Goal: Information Seeking & Learning: Learn about a topic

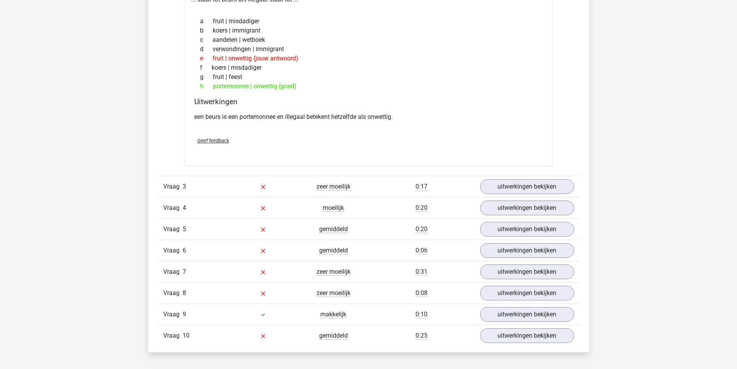
scroll to position [929, 0]
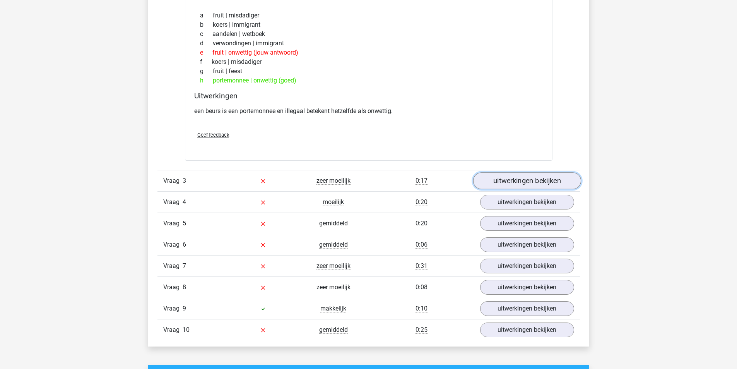
click at [534, 179] on link "uitwerkingen bekijken" at bounding box center [527, 180] width 108 height 17
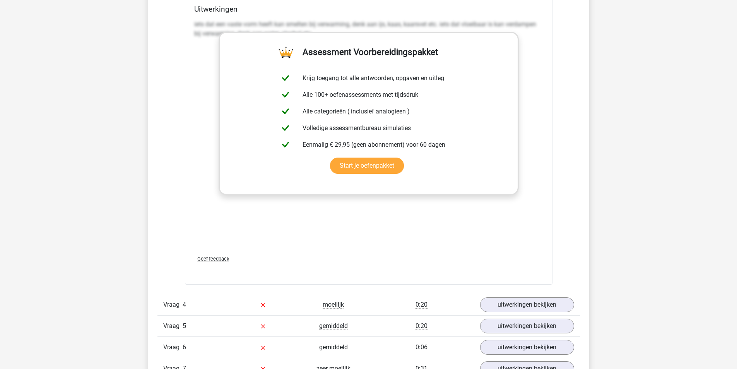
scroll to position [1277, 0]
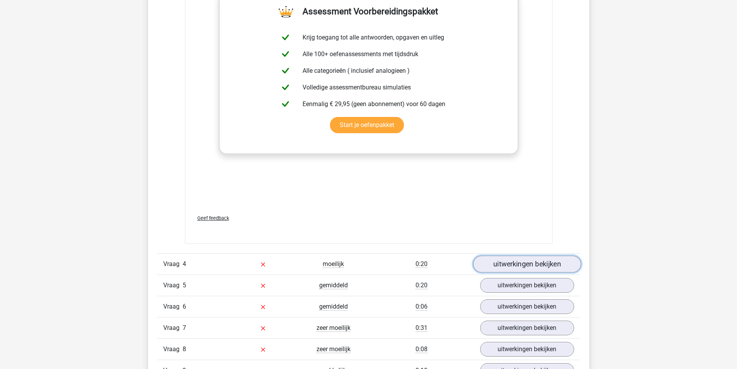
click at [555, 261] on link "uitwerkingen bekijken" at bounding box center [527, 264] width 108 height 17
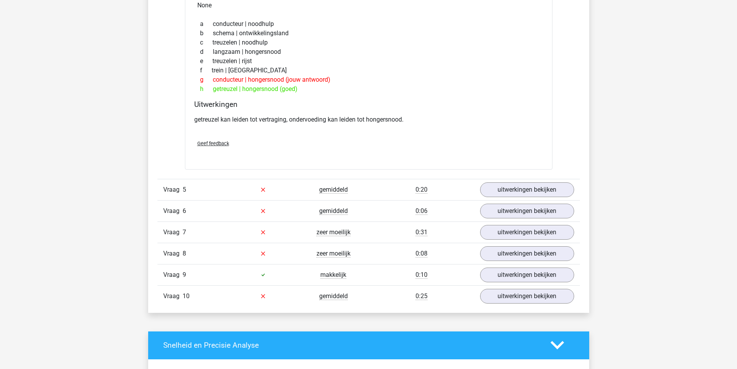
scroll to position [1587, 0]
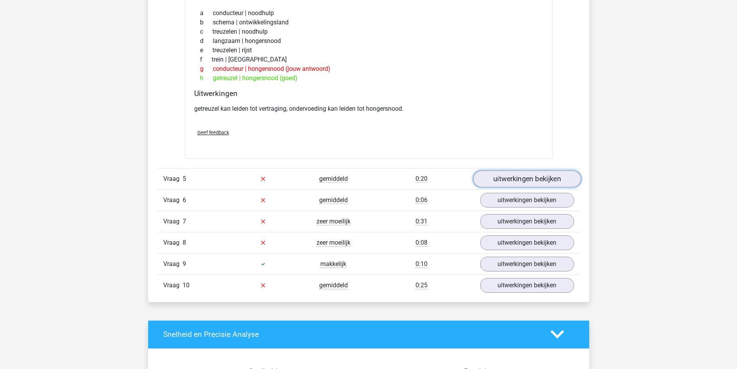
click at [519, 178] on link "uitwerkingen bekijken" at bounding box center [527, 178] width 108 height 17
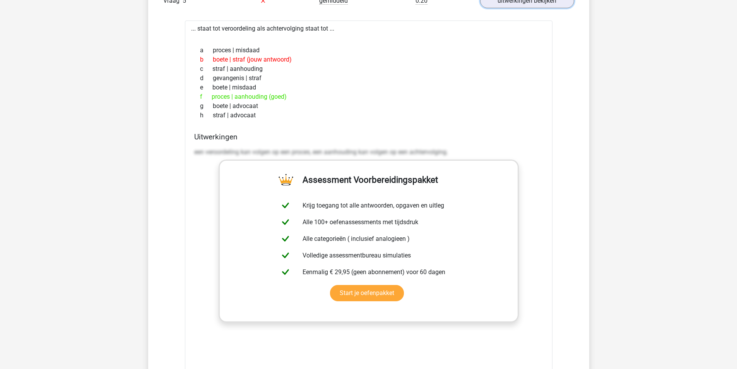
scroll to position [1935, 0]
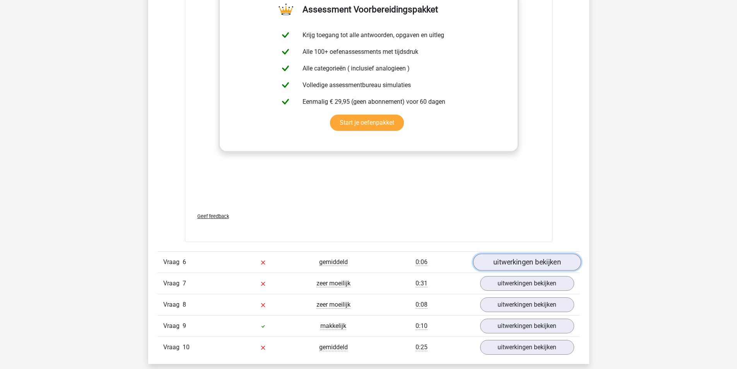
click at [534, 257] on link "uitwerkingen bekijken" at bounding box center [527, 261] width 108 height 17
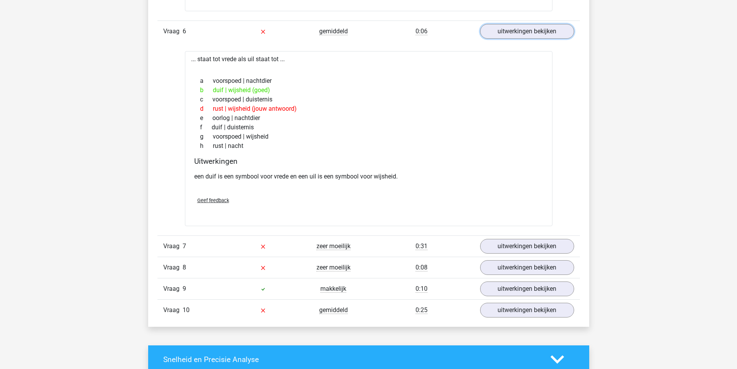
scroll to position [2206, 0]
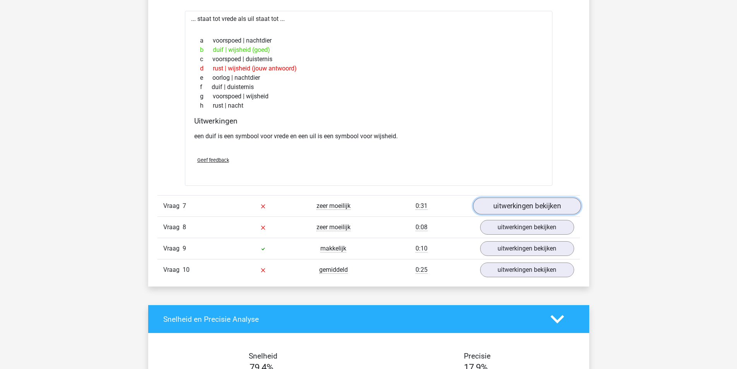
click at [525, 206] on link "uitwerkingen bekijken" at bounding box center [527, 205] width 108 height 17
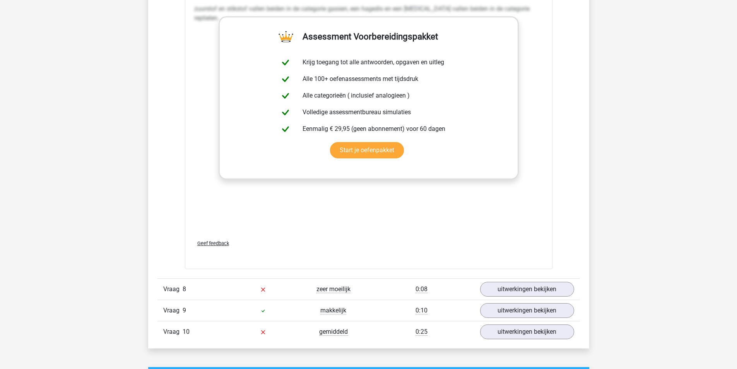
scroll to position [2593, 0]
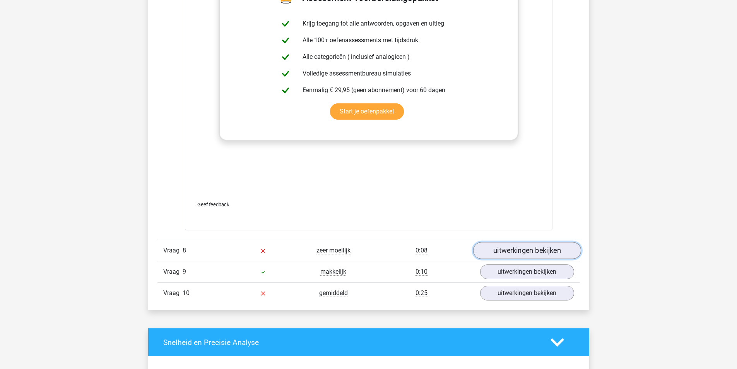
click at [534, 250] on link "uitwerkingen bekijken" at bounding box center [527, 250] width 108 height 17
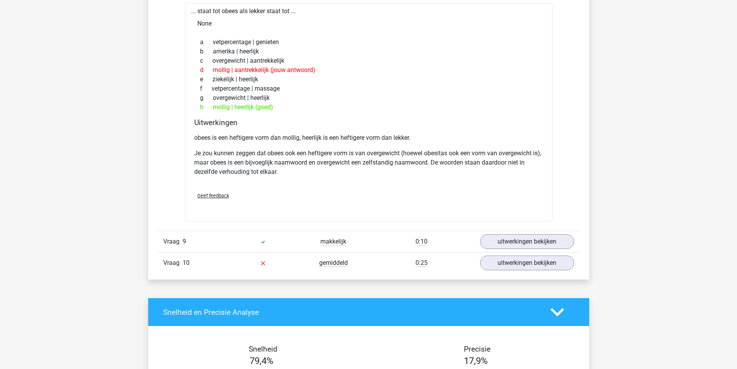
scroll to position [2864, 0]
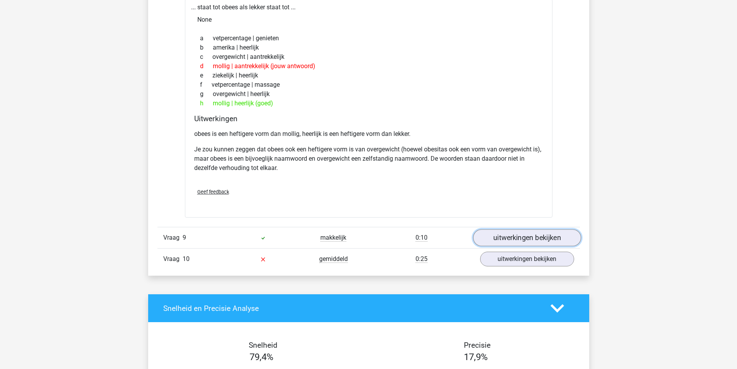
click at [526, 236] on link "uitwerkingen bekijken" at bounding box center [527, 237] width 108 height 17
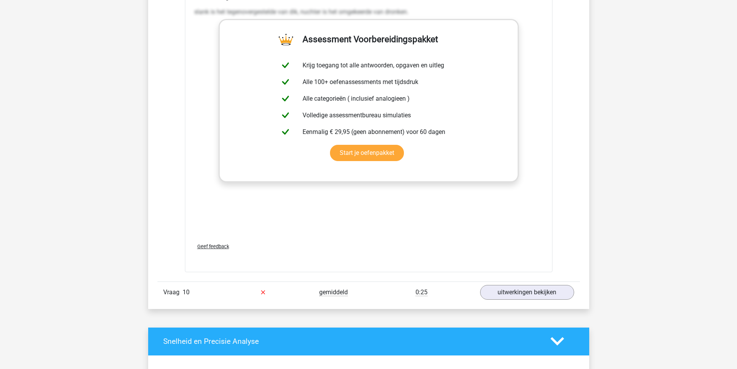
scroll to position [3289, 0]
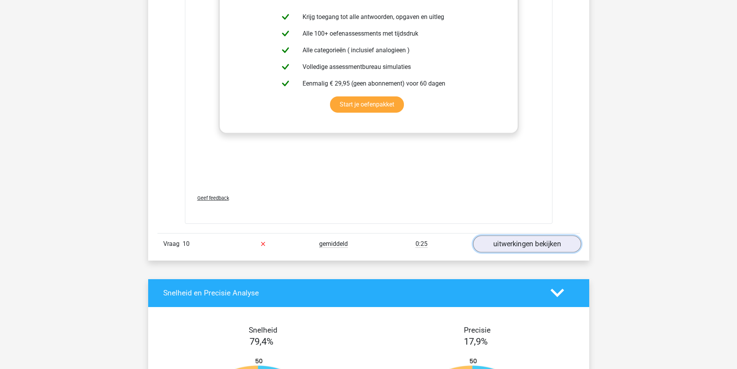
click at [520, 241] on link "uitwerkingen bekijken" at bounding box center [527, 243] width 108 height 17
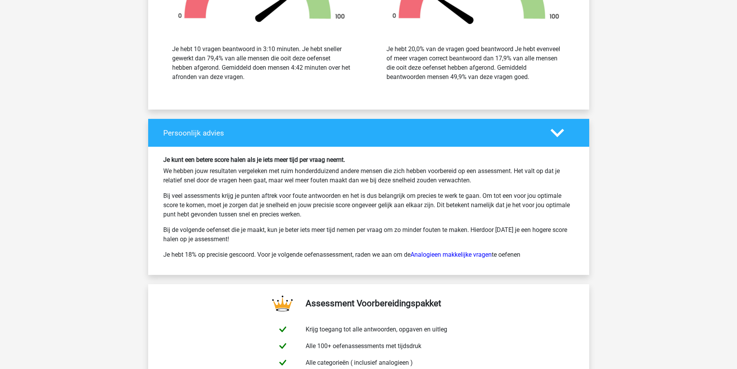
scroll to position [4141, 0]
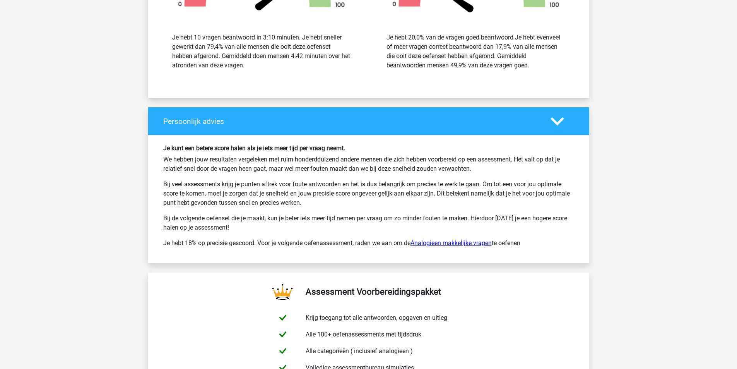
click at [461, 242] on link "Analogieen makkelijke vragen" at bounding box center [451, 242] width 81 height 7
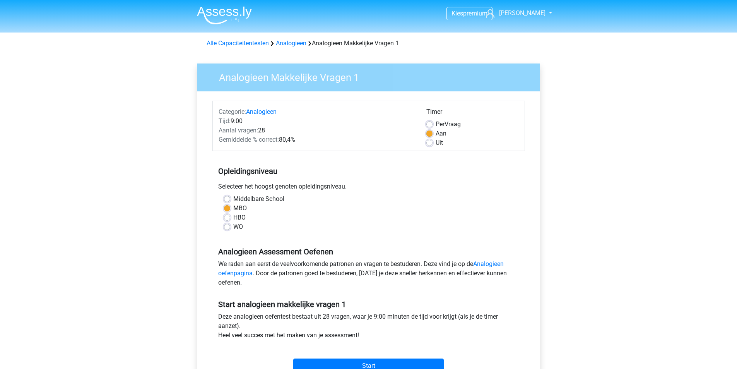
scroll to position [116, 0]
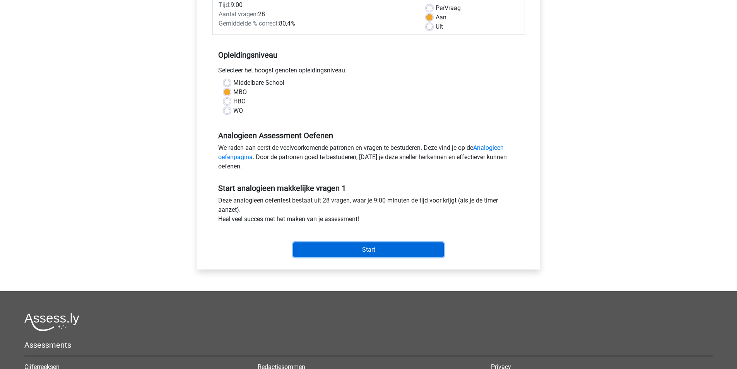
click at [383, 251] on input "Start" at bounding box center [368, 249] width 151 height 15
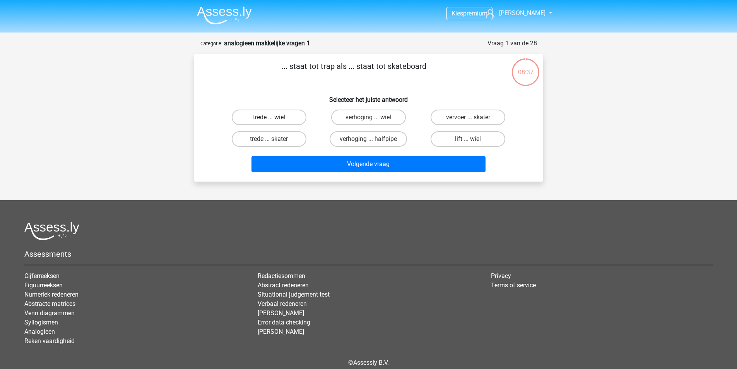
click at [284, 118] on label "trede ... wiel" at bounding box center [269, 117] width 75 height 15
click at [274, 118] on input "trede ... wiel" at bounding box center [271, 119] width 5 height 5
radio input "true"
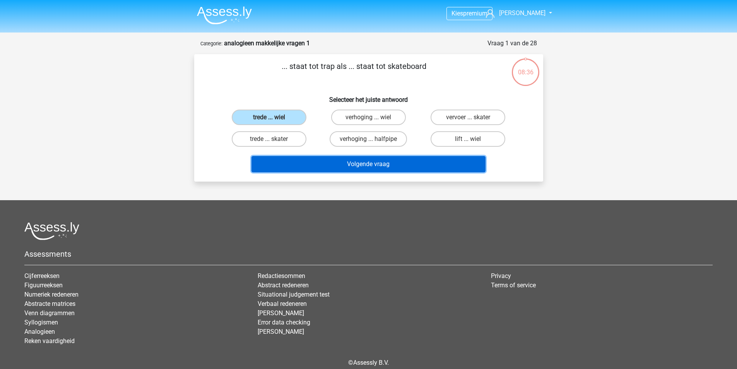
click at [389, 167] on button "Volgende vraag" at bounding box center [369, 164] width 234 height 16
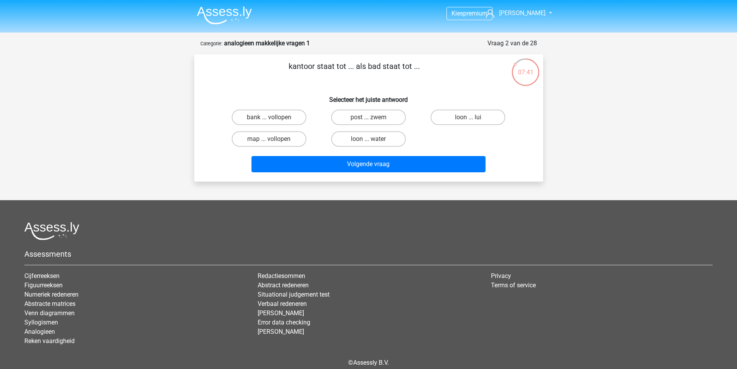
click at [269, 119] on input "bank ... vollopen" at bounding box center [271, 119] width 5 height 5
radio input "true"
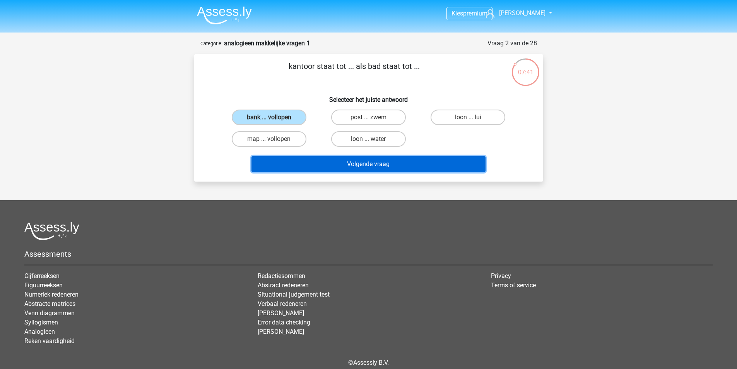
click at [363, 163] on button "Volgende vraag" at bounding box center [369, 164] width 234 height 16
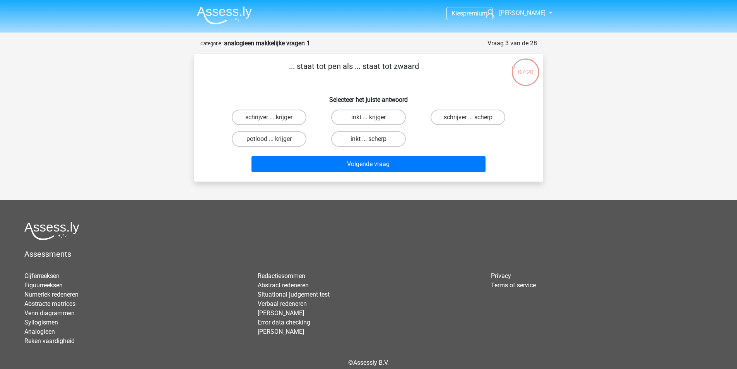
click at [365, 140] on label "inkt ... scherp" at bounding box center [368, 138] width 75 height 15
click at [368, 140] on input "inkt ... scherp" at bounding box center [370, 141] width 5 height 5
radio input "true"
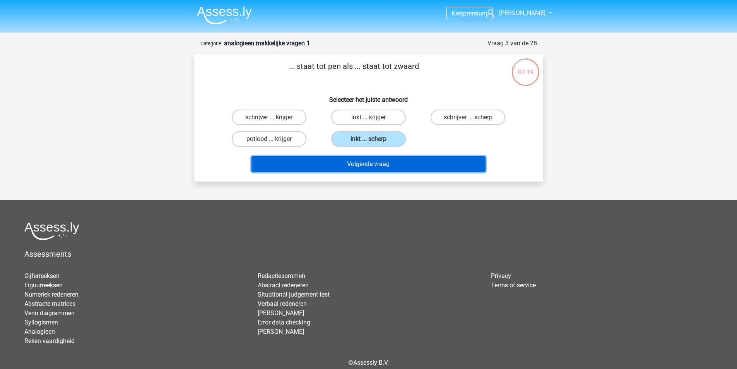
click at [373, 164] on button "Volgende vraag" at bounding box center [369, 164] width 234 height 16
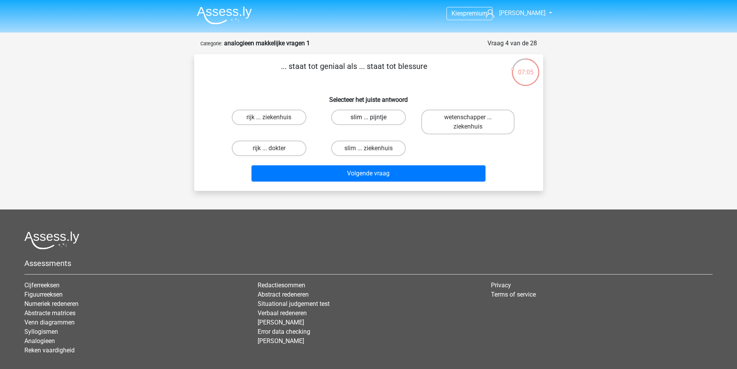
click at [361, 116] on label "slim ... pijntje" at bounding box center [368, 117] width 75 height 15
click at [368, 117] on input "slim ... pijntje" at bounding box center [370, 119] width 5 height 5
radio input "true"
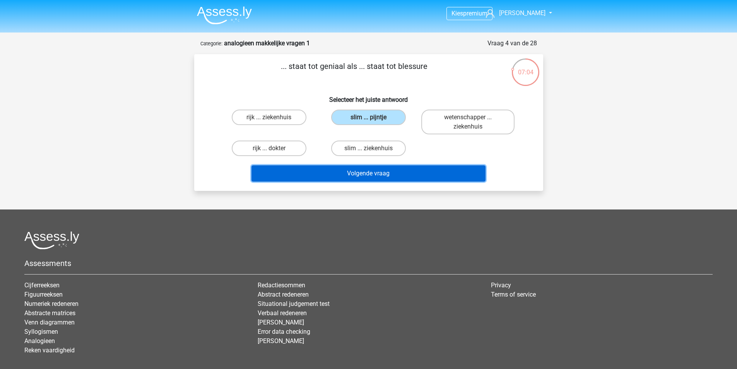
click at [363, 173] on button "Volgende vraag" at bounding box center [369, 173] width 234 height 16
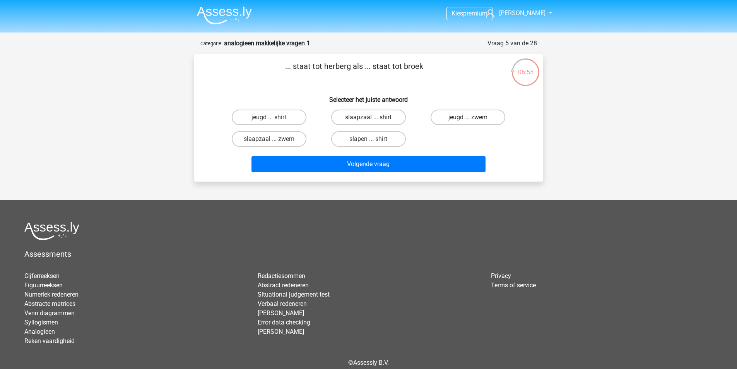
drag, startPoint x: 462, startPoint y: 118, endPoint x: 455, endPoint y: 124, distance: 8.8
click at [463, 118] on label "jeugd ... zwem" at bounding box center [468, 117] width 75 height 15
click at [468, 118] on input "jeugd ... zwem" at bounding box center [470, 119] width 5 height 5
radio input "true"
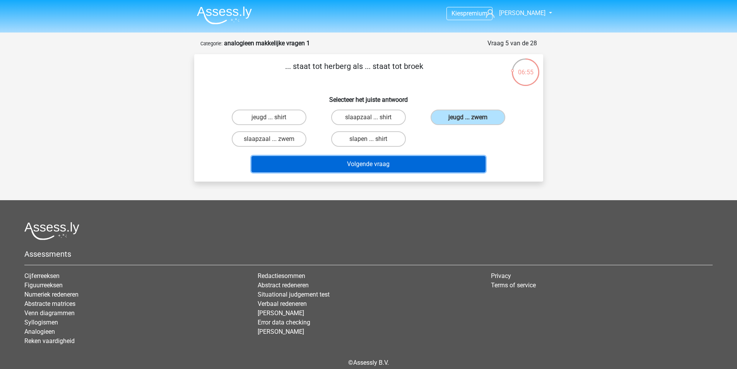
click at [375, 164] on button "Volgende vraag" at bounding box center [369, 164] width 234 height 16
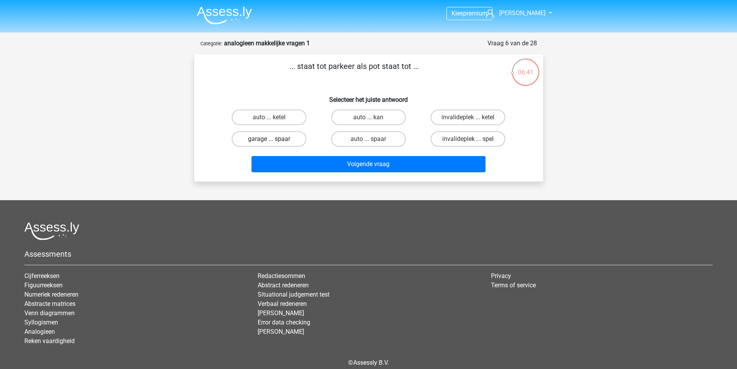
click at [281, 138] on label "garage ... spaar" at bounding box center [269, 138] width 75 height 15
click at [274, 139] on input "garage ... spaar" at bounding box center [271, 141] width 5 height 5
radio input "true"
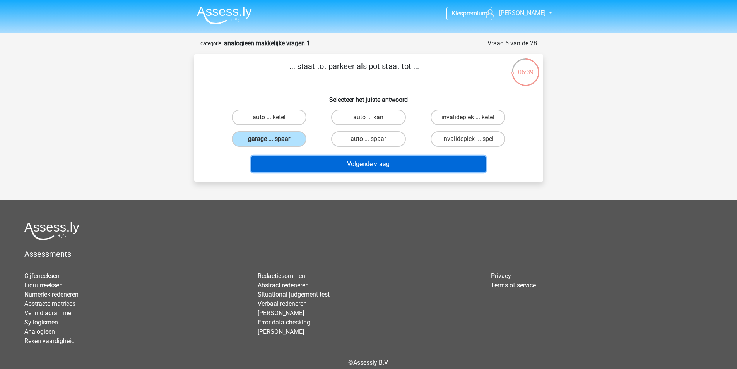
click at [390, 166] on button "Volgende vraag" at bounding box center [369, 164] width 234 height 16
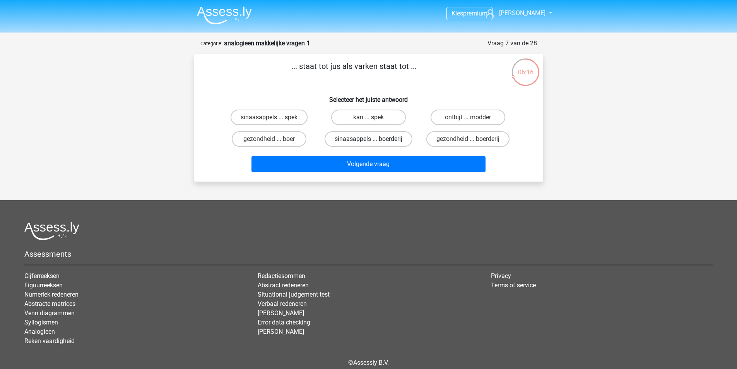
click at [374, 140] on label "sinaasappels ... boerderij" at bounding box center [369, 138] width 88 height 15
click at [373, 140] on input "sinaasappels ... boerderij" at bounding box center [370, 141] width 5 height 5
radio input "true"
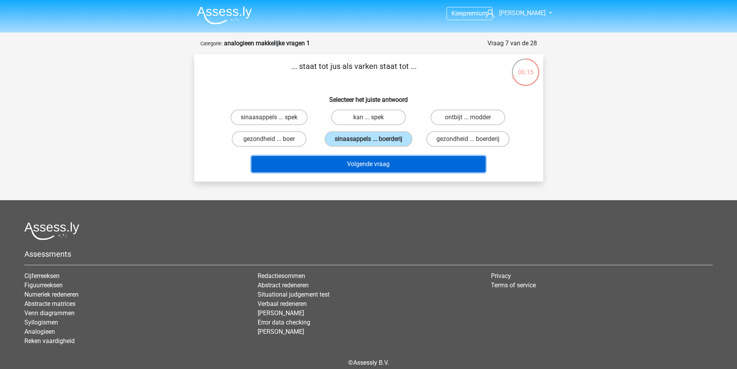
click at [363, 168] on button "Volgende vraag" at bounding box center [369, 164] width 234 height 16
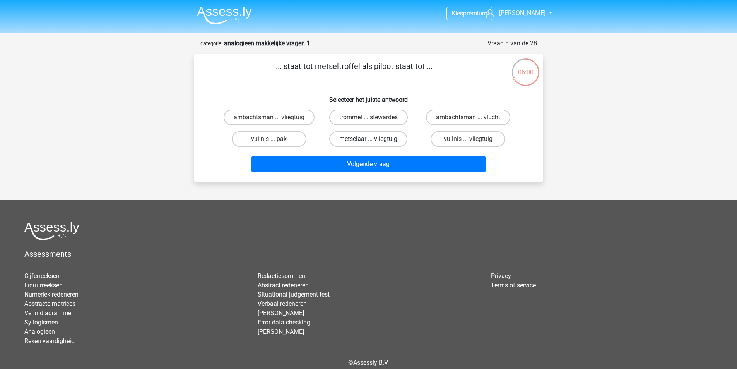
click at [356, 142] on label "metselaar ... vliegtuig" at bounding box center [368, 138] width 78 height 15
click at [368, 142] on input "metselaar ... vliegtuig" at bounding box center [370, 141] width 5 height 5
radio input "true"
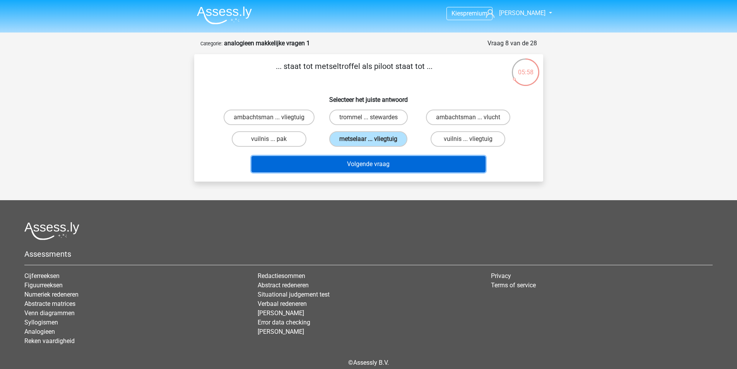
click at [365, 164] on button "Volgende vraag" at bounding box center [369, 164] width 234 height 16
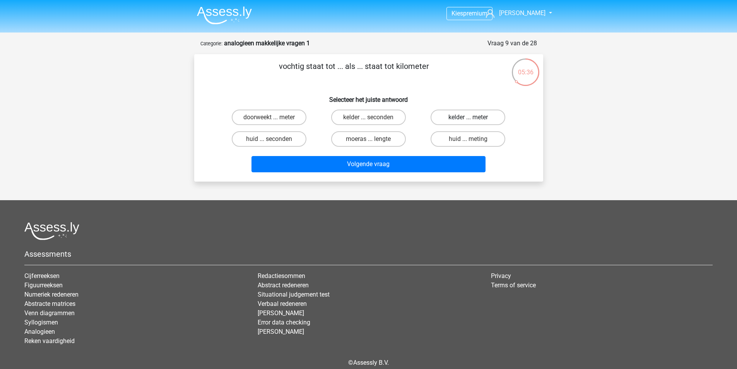
click at [486, 119] on label "kelder ... meter" at bounding box center [468, 117] width 75 height 15
click at [473, 119] on input "kelder ... meter" at bounding box center [470, 119] width 5 height 5
radio input "true"
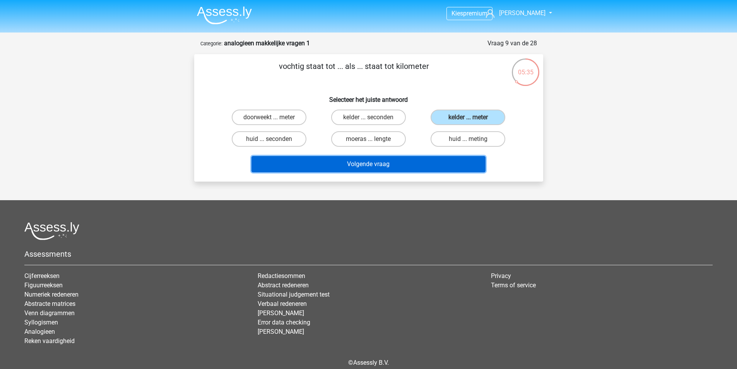
click at [378, 165] on button "Volgende vraag" at bounding box center [369, 164] width 234 height 16
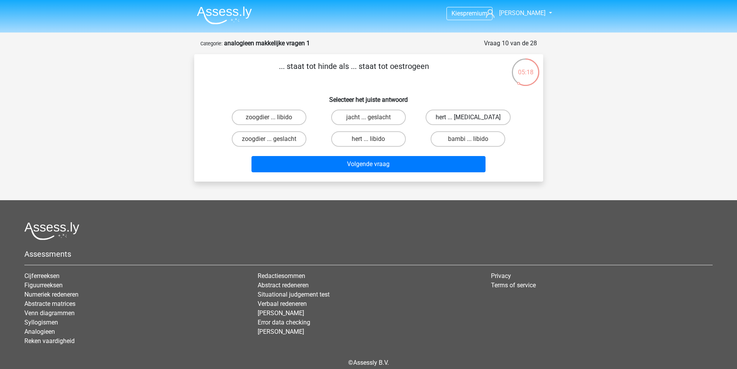
click at [467, 118] on label "hert ... testosteron" at bounding box center [468, 117] width 85 height 15
click at [468, 118] on input "hert ... testosteron" at bounding box center [470, 119] width 5 height 5
radio input "true"
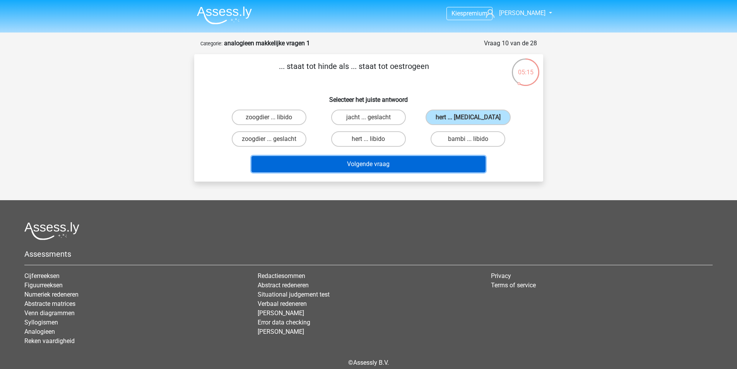
click at [367, 166] on button "Volgende vraag" at bounding box center [369, 164] width 234 height 16
click at [372, 166] on button "Volgende vraag" at bounding box center [369, 164] width 234 height 16
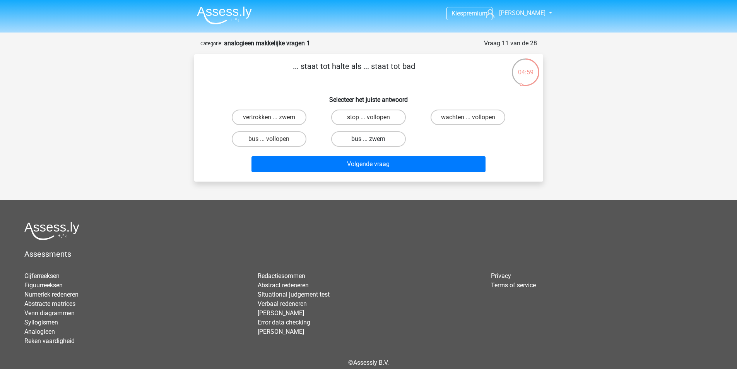
click at [365, 135] on label "bus ... zwem" at bounding box center [368, 138] width 75 height 15
click at [368, 139] on input "bus ... zwem" at bounding box center [370, 141] width 5 height 5
radio input "true"
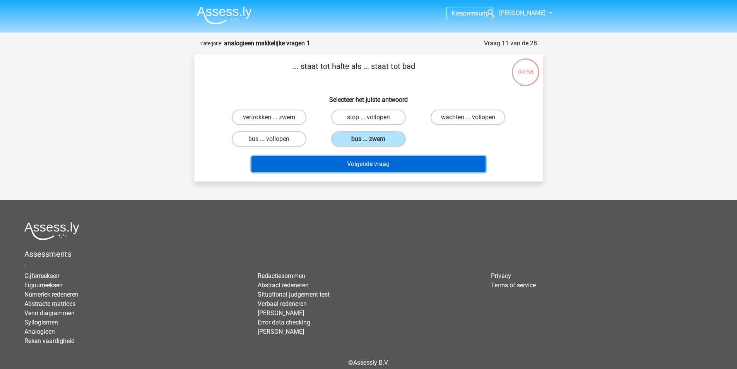
click at [368, 164] on button "Volgende vraag" at bounding box center [369, 164] width 234 height 16
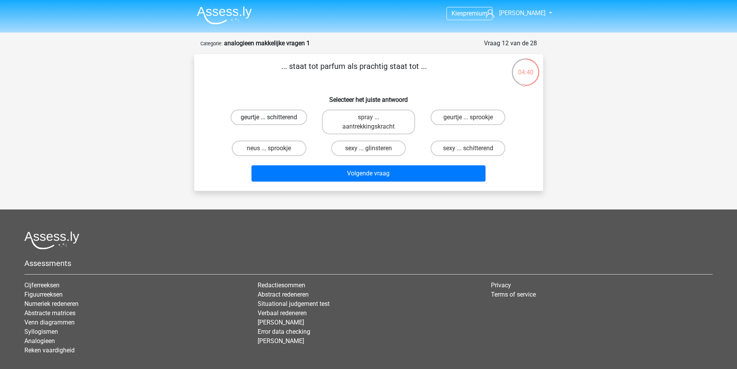
click at [262, 116] on label "geurtje ... schitterend" at bounding box center [269, 117] width 77 height 15
click at [269, 117] on input "geurtje ... schitterend" at bounding box center [271, 119] width 5 height 5
radio input "true"
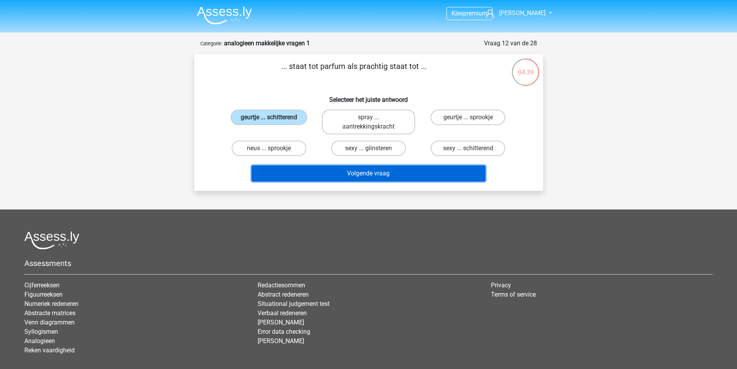
click at [351, 170] on button "Volgende vraag" at bounding box center [369, 173] width 234 height 16
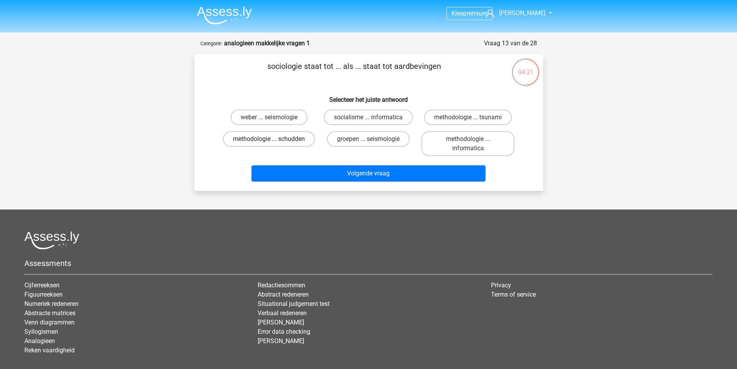
click at [279, 139] on label "methodologie ... schudden" at bounding box center [269, 138] width 92 height 15
click at [274, 139] on input "methodologie ... schudden" at bounding box center [271, 141] width 5 height 5
radio input "true"
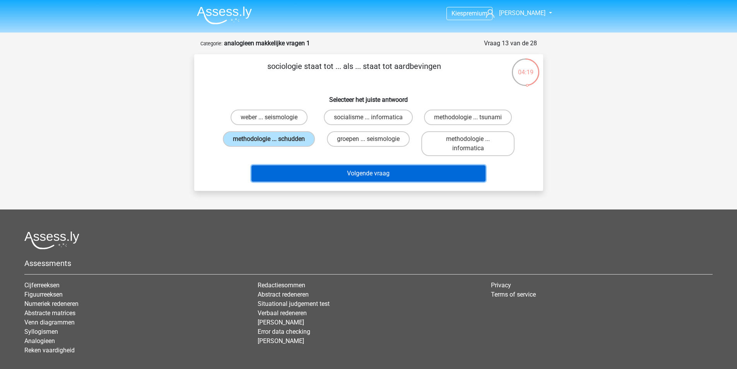
click at [370, 178] on button "Volgende vraag" at bounding box center [369, 173] width 234 height 16
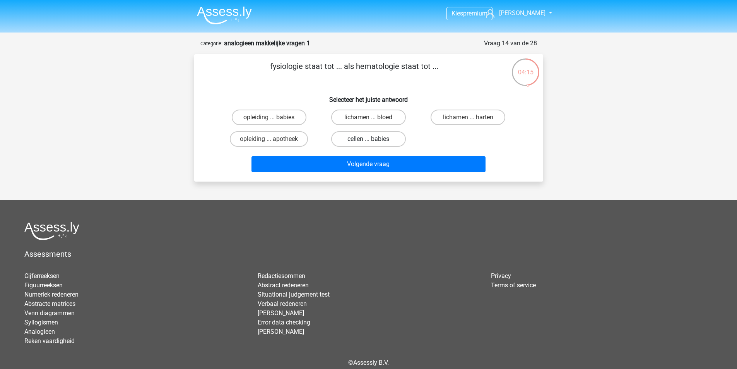
click at [390, 139] on label "cellen ... babies" at bounding box center [368, 138] width 75 height 15
click at [373, 139] on input "cellen ... babies" at bounding box center [370, 141] width 5 height 5
radio input "true"
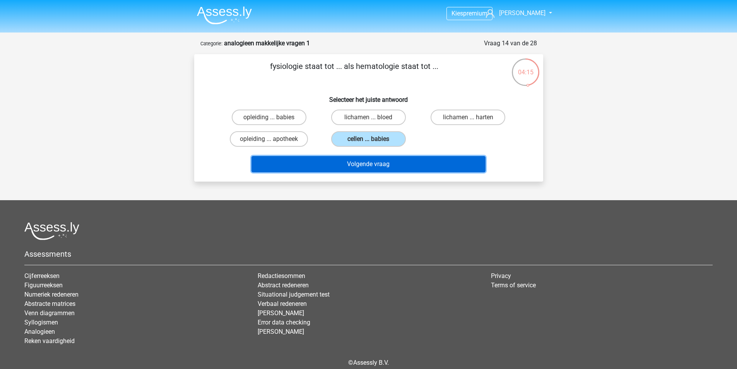
click at [383, 159] on button "Volgende vraag" at bounding box center [369, 164] width 234 height 16
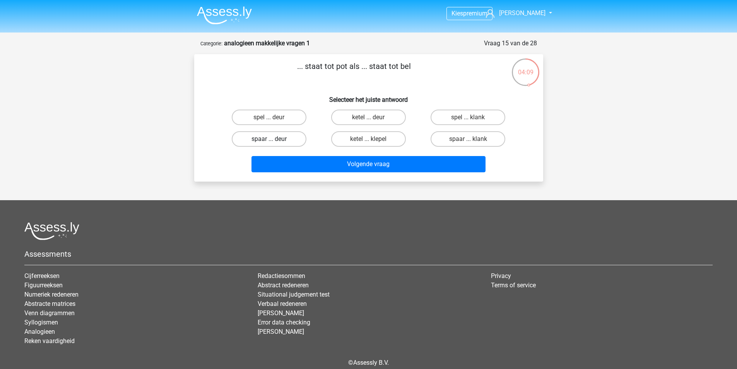
click at [253, 140] on label "spaar ... deur" at bounding box center [269, 138] width 75 height 15
click at [269, 140] on input "spaar ... deur" at bounding box center [271, 141] width 5 height 5
radio input "true"
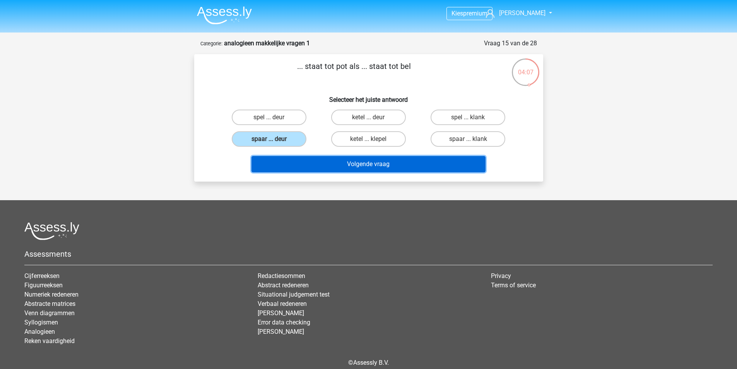
click at [383, 166] on button "Volgende vraag" at bounding box center [369, 164] width 234 height 16
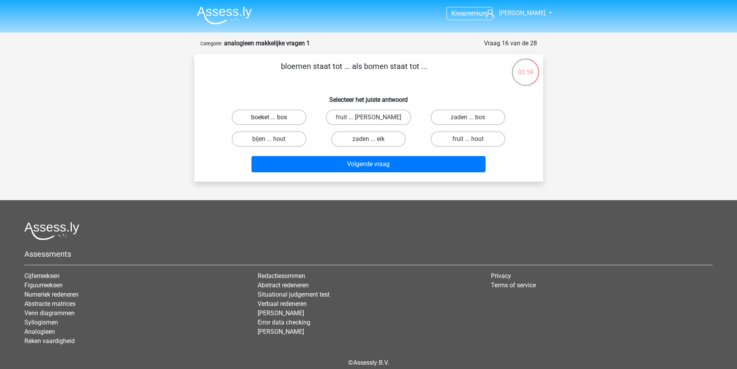
click at [282, 120] on label "boeket ... bos" at bounding box center [269, 117] width 75 height 15
click at [274, 120] on input "boeket ... bos" at bounding box center [271, 119] width 5 height 5
radio input "true"
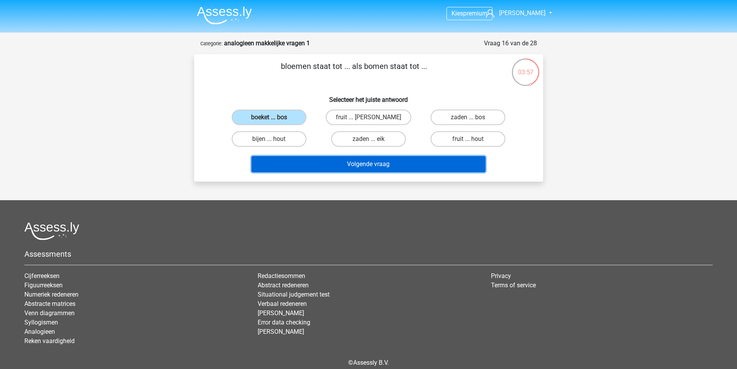
click at [382, 164] on button "Volgende vraag" at bounding box center [369, 164] width 234 height 16
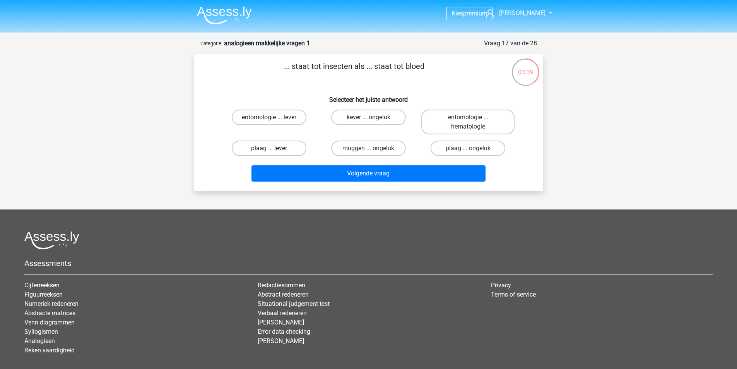
click at [286, 150] on label "plaag ... lever" at bounding box center [269, 147] width 75 height 15
click at [274, 150] on input "plaag ... lever" at bounding box center [271, 150] width 5 height 5
radio input "true"
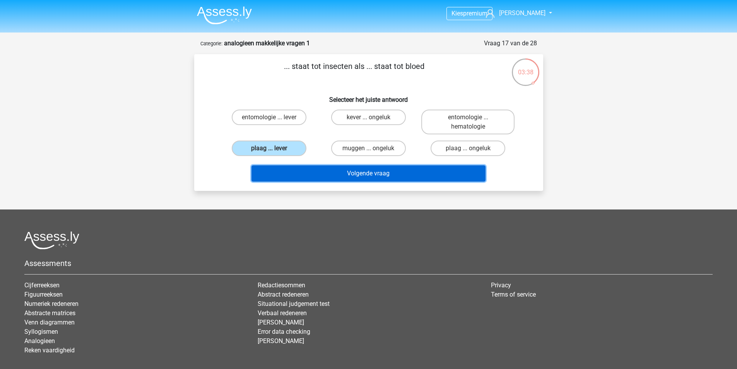
click at [366, 171] on button "Volgende vraag" at bounding box center [369, 173] width 234 height 16
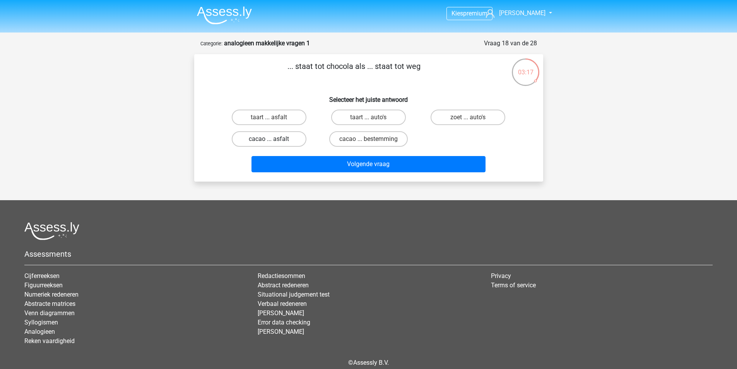
click at [282, 141] on label "cacao ... asfalt" at bounding box center [269, 138] width 75 height 15
click at [274, 141] on input "cacao ... asfalt" at bounding box center [271, 141] width 5 height 5
radio input "true"
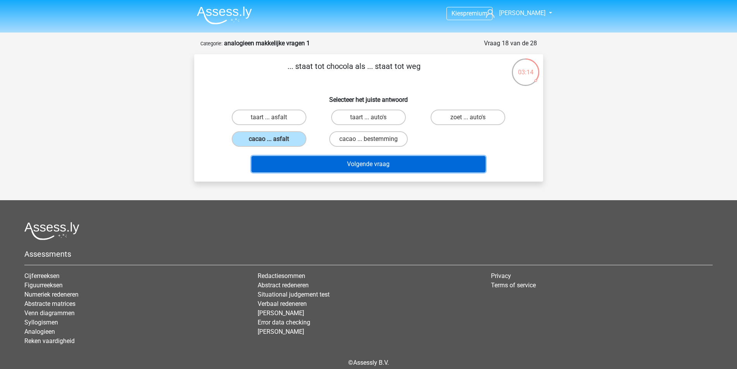
click at [365, 165] on button "Volgende vraag" at bounding box center [369, 164] width 234 height 16
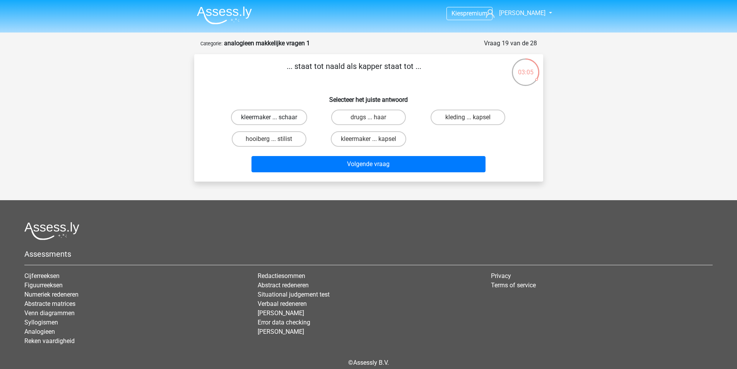
click at [277, 117] on label "kleermaker ... schaar" at bounding box center [269, 117] width 76 height 15
click at [274, 117] on input "kleermaker ... schaar" at bounding box center [271, 119] width 5 height 5
radio input "true"
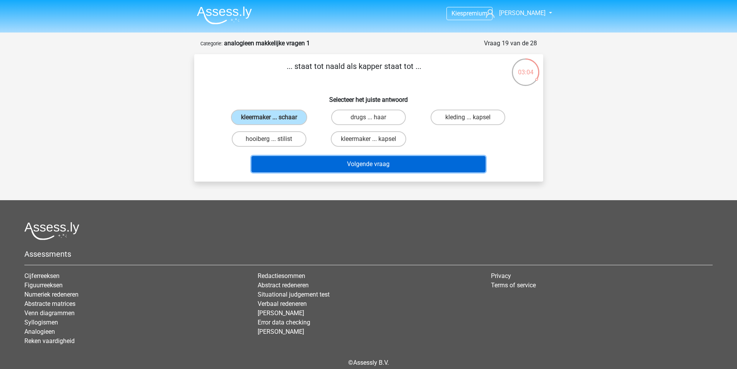
click at [359, 165] on button "Volgende vraag" at bounding box center [369, 164] width 234 height 16
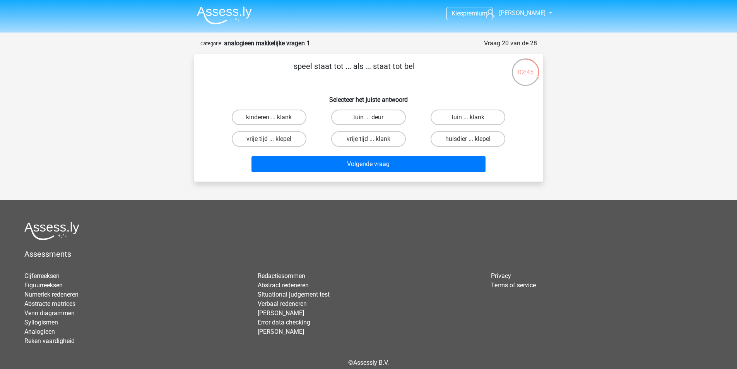
click at [361, 118] on label "tuin ... deur" at bounding box center [368, 117] width 75 height 15
click at [368, 118] on input "tuin ... deur" at bounding box center [370, 119] width 5 height 5
radio input "true"
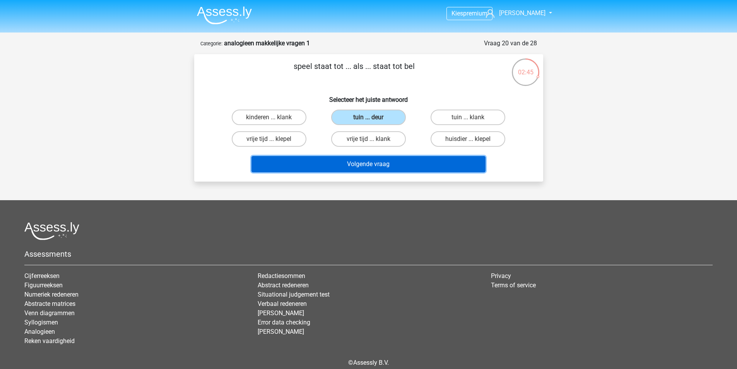
click at [367, 164] on button "Volgende vraag" at bounding box center [369, 164] width 234 height 16
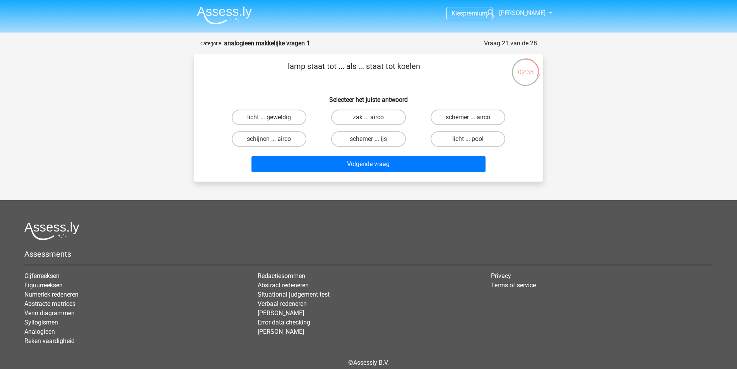
click at [270, 139] on input "schijnen ... airco" at bounding box center [271, 141] width 5 height 5
radio input "true"
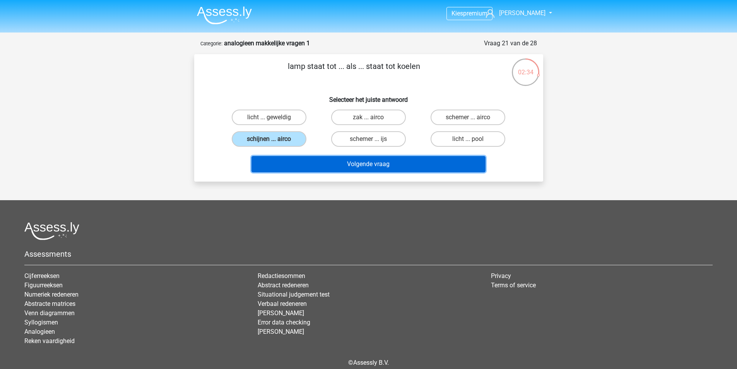
click at [358, 161] on button "Volgende vraag" at bounding box center [369, 164] width 234 height 16
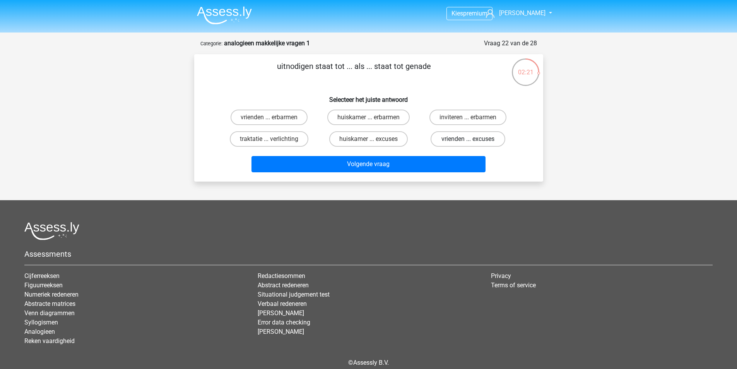
click at [467, 137] on label "vrienden ... excuses" at bounding box center [468, 138] width 75 height 15
click at [468, 139] on input "vrienden ... excuses" at bounding box center [470, 141] width 5 height 5
radio input "true"
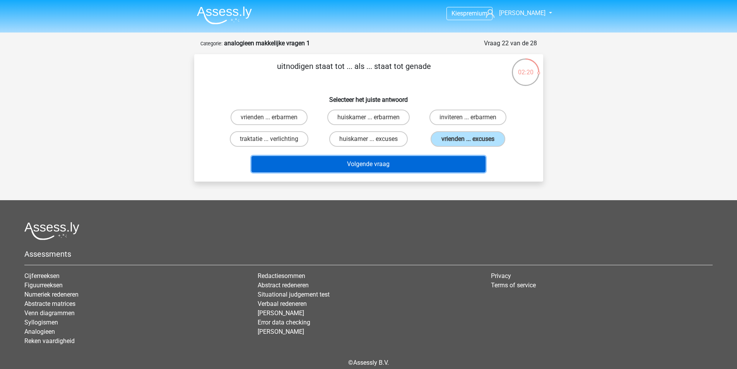
click at [393, 162] on button "Volgende vraag" at bounding box center [369, 164] width 234 height 16
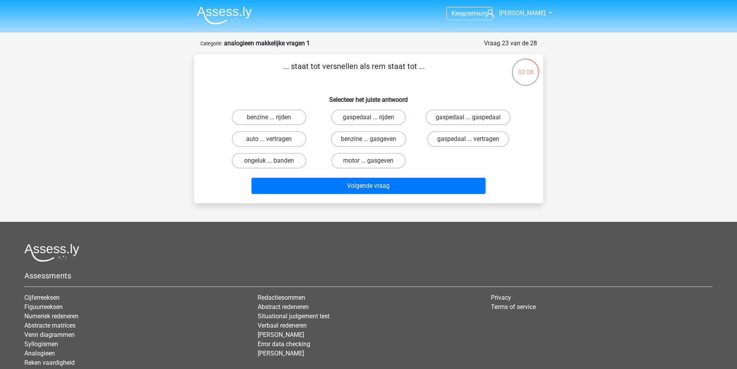
click at [469, 118] on input "gaspedaal ... gaspedaal" at bounding box center [470, 119] width 5 height 5
radio input "true"
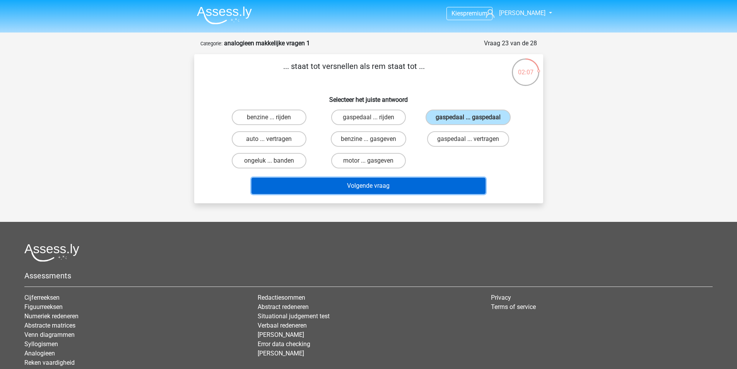
click at [358, 187] on button "Volgende vraag" at bounding box center [369, 186] width 234 height 16
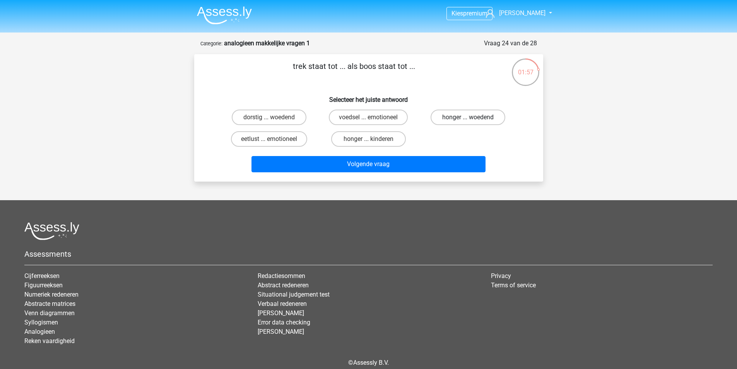
click at [465, 120] on label "honger ... woedend" at bounding box center [468, 117] width 75 height 15
click at [468, 120] on input "honger ... woedend" at bounding box center [470, 119] width 5 height 5
radio input "true"
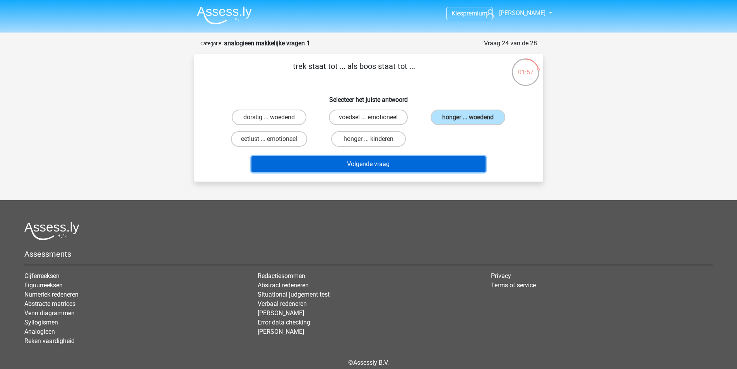
click at [383, 163] on button "Volgende vraag" at bounding box center [369, 164] width 234 height 16
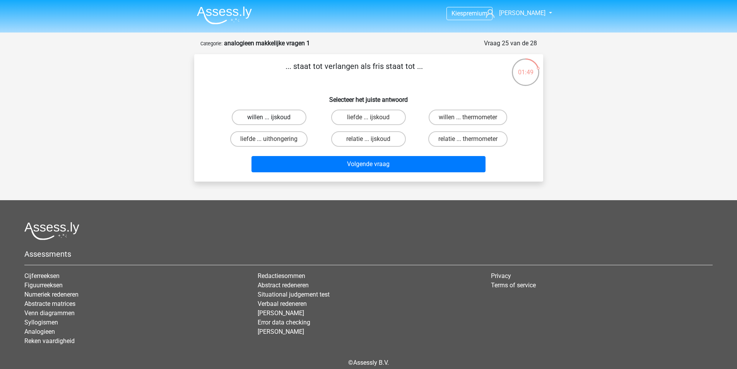
click at [270, 117] on div "willen ... ijskoud" at bounding box center [269, 117] width 93 height 15
click at [269, 116] on label "willen ... ijskoud" at bounding box center [269, 117] width 75 height 15
click at [269, 117] on input "willen ... ijskoud" at bounding box center [271, 119] width 5 height 5
radio input "true"
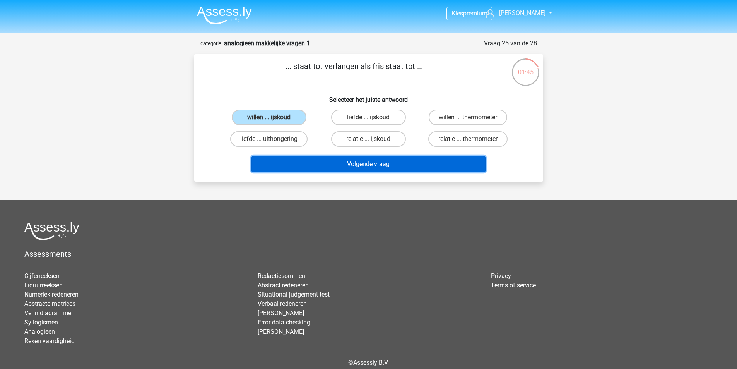
click at [412, 170] on button "Volgende vraag" at bounding box center [369, 164] width 234 height 16
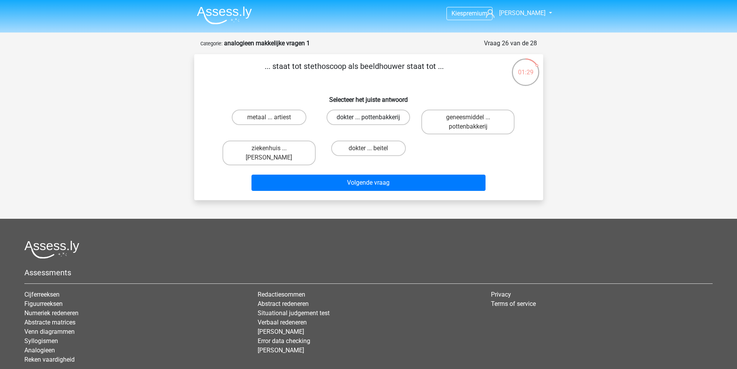
click at [361, 118] on label "dokter ... pottenbakkerij" at bounding box center [369, 117] width 84 height 15
click at [368, 118] on input "dokter ... pottenbakkerij" at bounding box center [370, 119] width 5 height 5
radio input "true"
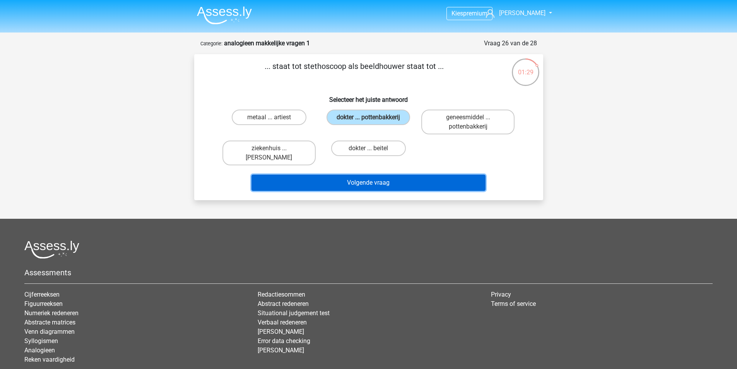
click at [357, 177] on button "Volgende vraag" at bounding box center [369, 183] width 234 height 16
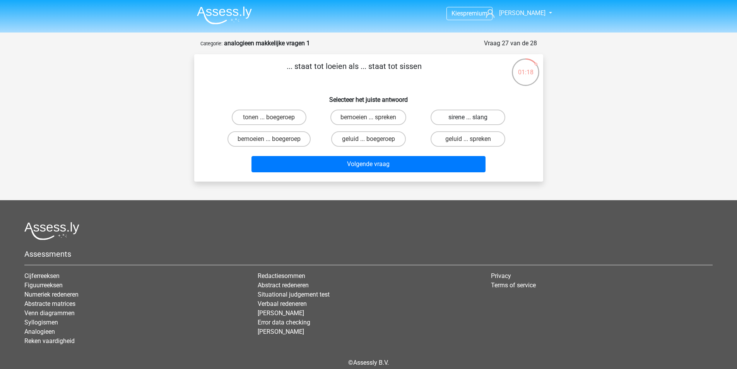
click at [466, 122] on label "sirene ... slang" at bounding box center [468, 117] width 75 height 15
click at [468, 122] on input "sirene ... slang" at bounding box center [470, 119] width 5 height 5
radio input "true"
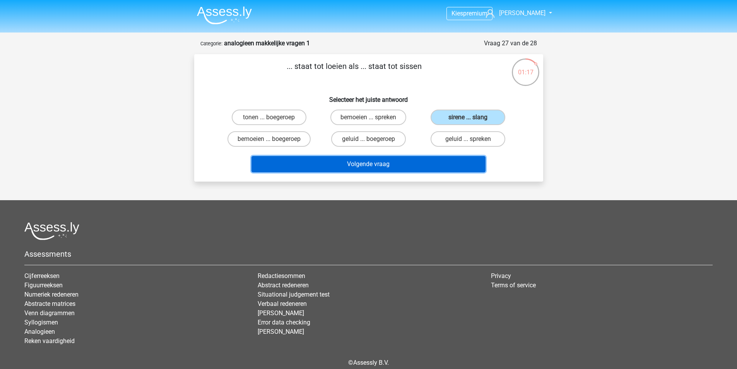
click at [380, 164] on button "Volgende vraag" at bounding box center [369, 164] width 234 height 16
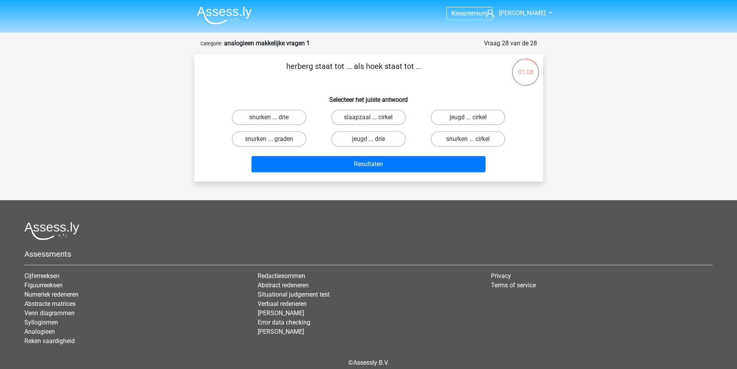
click at [373, 121] on input "slaapzaal ... cirkel" at bounding box center [370, 119] width 5 height 5
radio input "true"
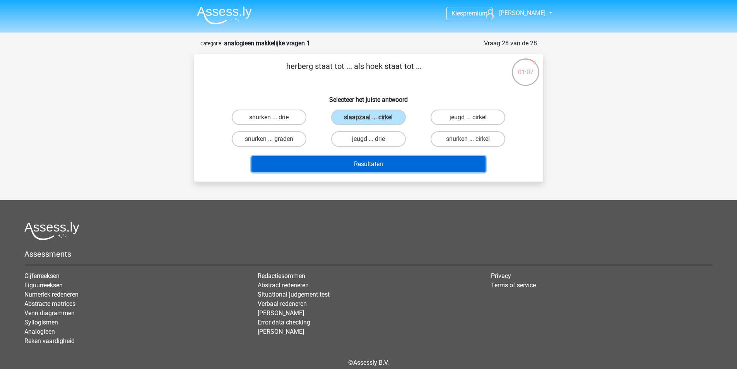
click at [371, 163] on button "Resultaten" at bounding box center [369, 164] width 234 height 16
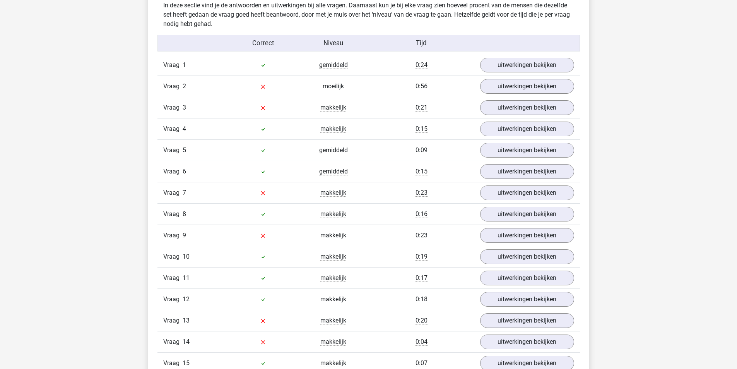
scroll to position [580, 0]
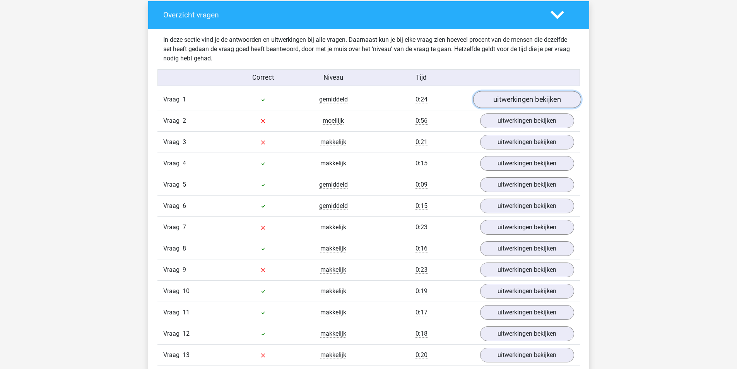
click at [527, 100] on link "uitwerkingen bekijken" at bounding box center [527, 99] width 108 height 17
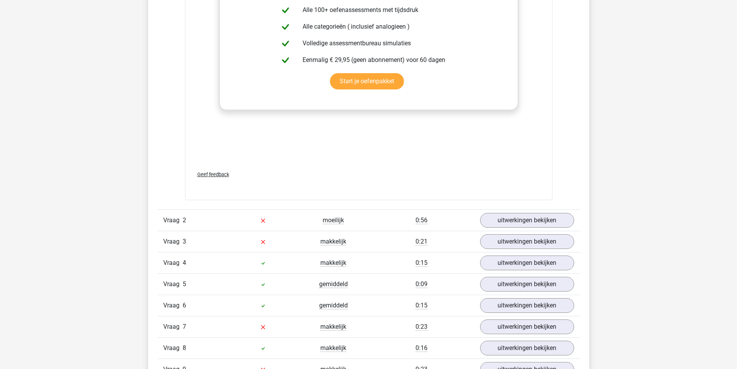
scroll to position [890, 0]
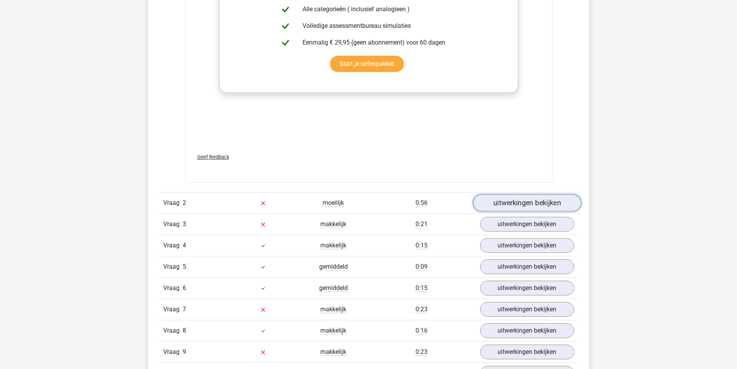
click at [522, 203] on link "uitwerkingen bekijken" at bounding box center [527, 202] width 108 height 17
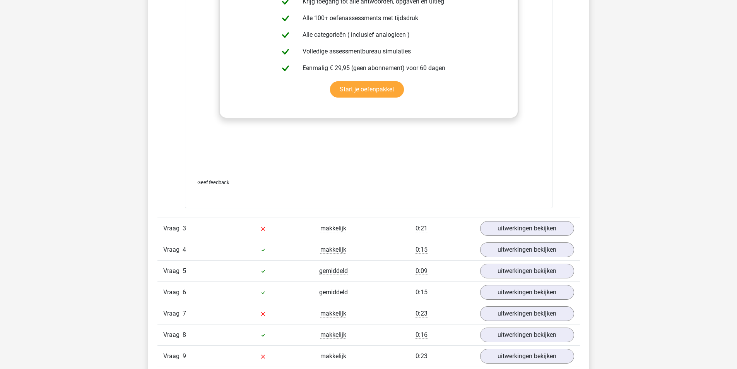
scroll to position [1277, 0]
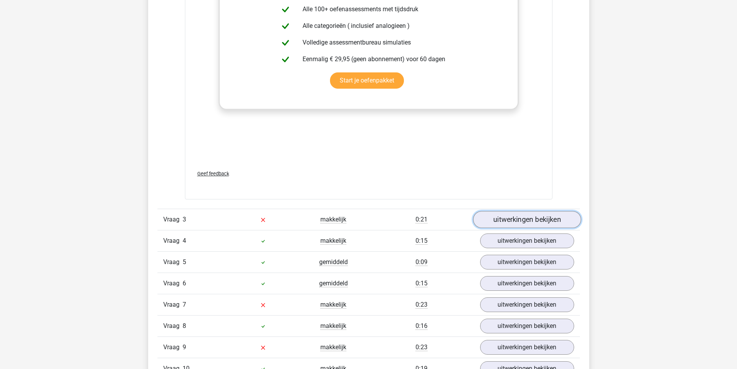
click at [524, 222] on link "uitwerkingen bekijken" at bounding box center [527, 219] width 108 height 17
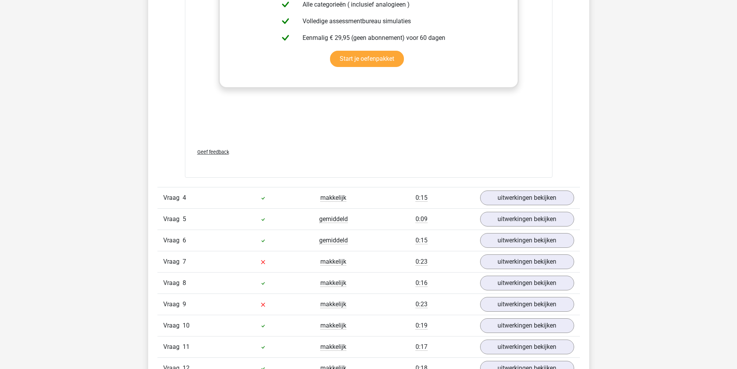
scroll to position [1703, 0]
click at [523, 263] on link "uitwerkingen bekijken" at bounding box center [527, 261] width 108 height 17
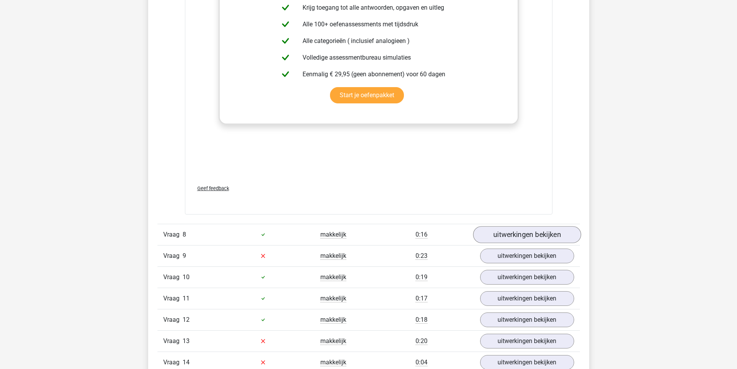
scroll to position [2167, 0]
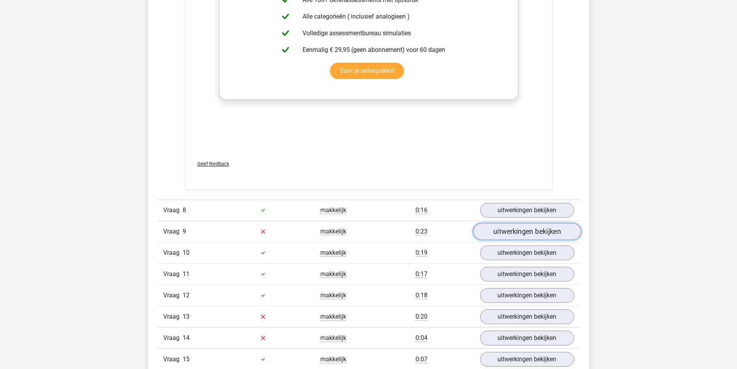
click at [523, 235] on link "uitwerkingen bekijken" at bounding box center [527, 231] width 108 height 17
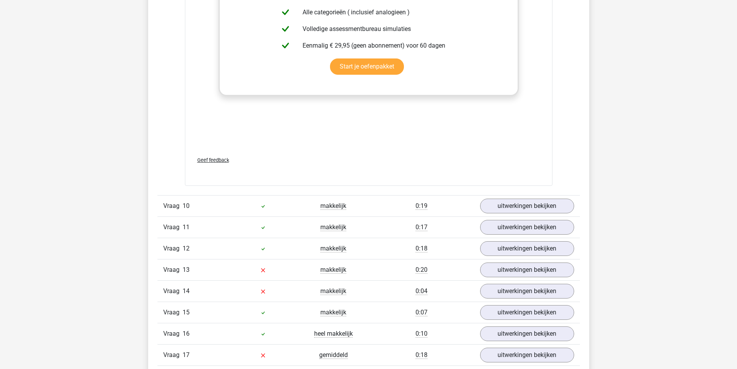
scroll to position [2670, 0]
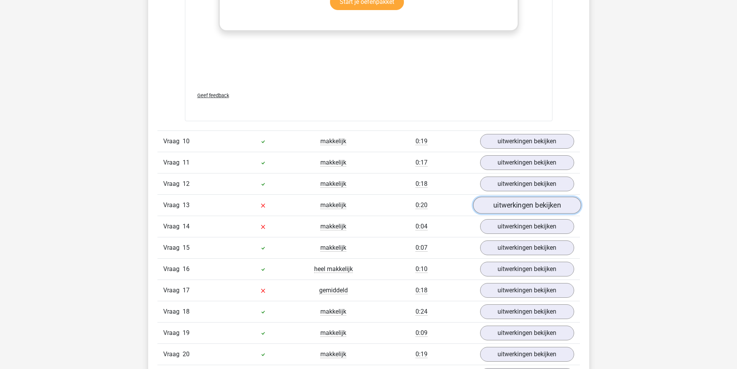
click at [511, 209] on link "uitwerkingen bekijken" at bounding box center [527, 205] width 108 height 17
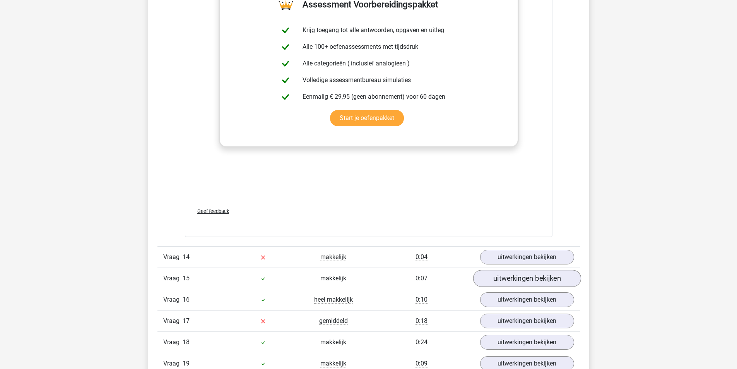
scroll to position [3096, 0]
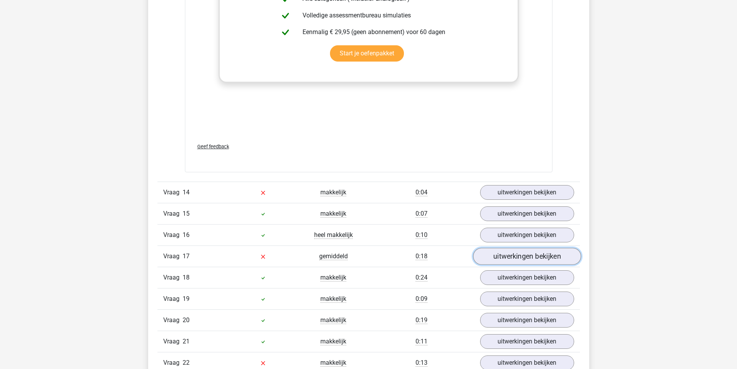
click at [523, 256] on link "uitwerkingen bekijken" at bounding box center [527, 256] width 108 height 17
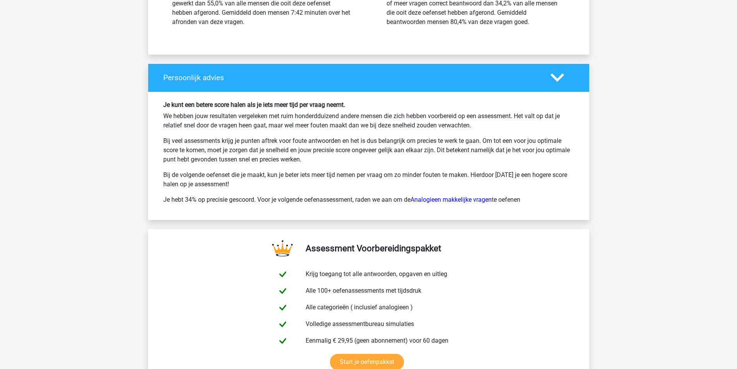
scroll to position [4218, 0]
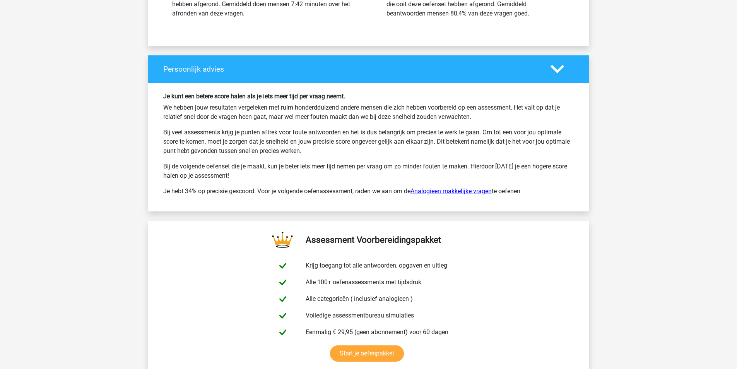
click at [453, 193] on link "Analogieen makkelijke vragen" at bounding box center [451, 190] width 81 height 7
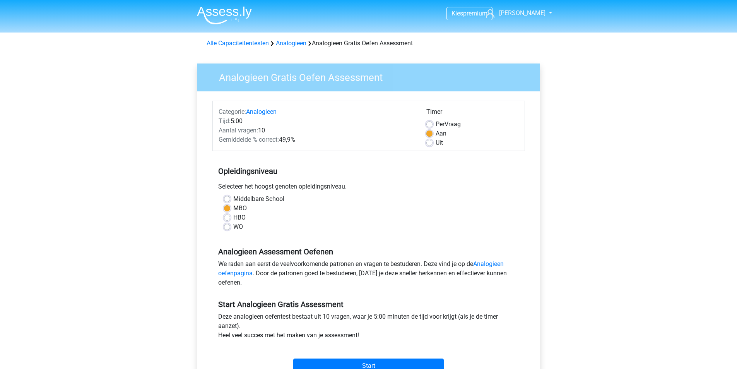
scroll to position [77, 0]
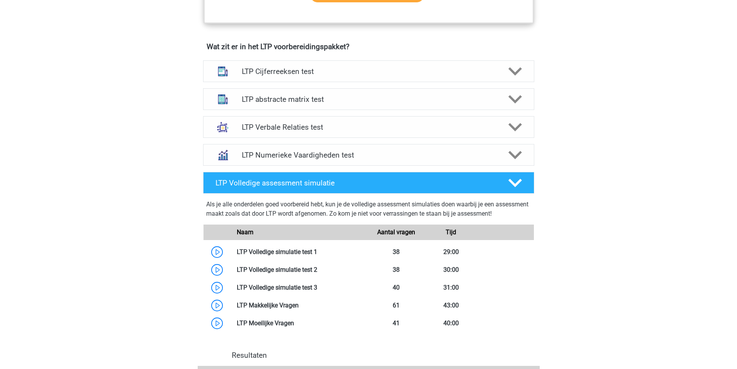
scroll to position [426, 0]
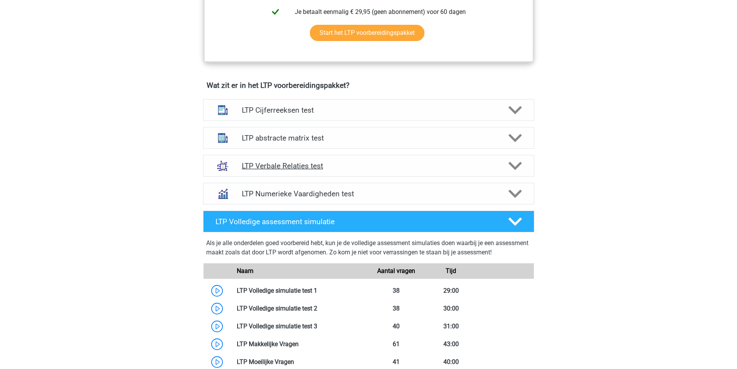
click at [310, 169] on h4 "LTP Verbale Relaties test" at bounding box center [368, 165] width 253 height 9
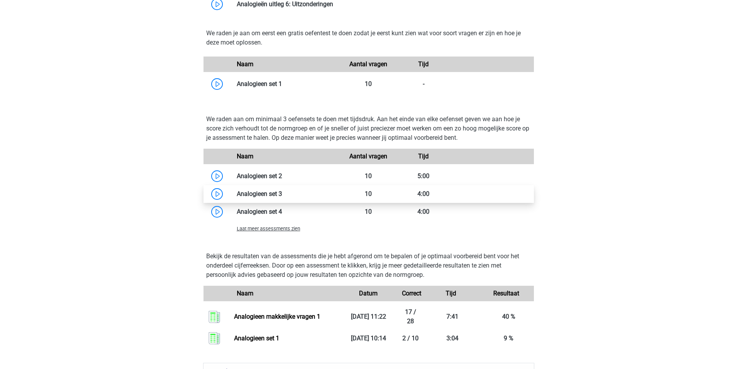
scroll to position [813, 0]
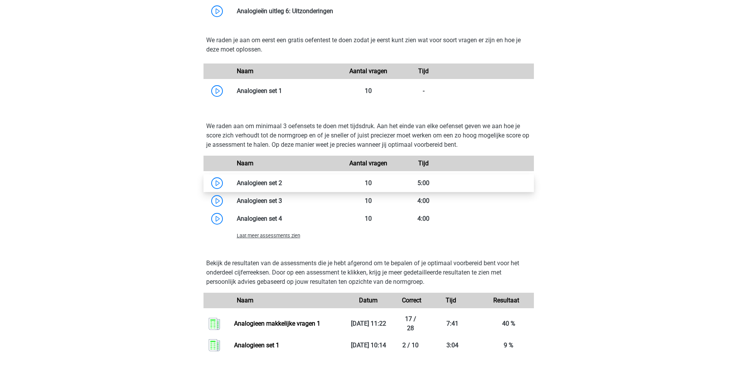
click at [282, 186] on link at bounding box center [282, 182] width 0 height 7
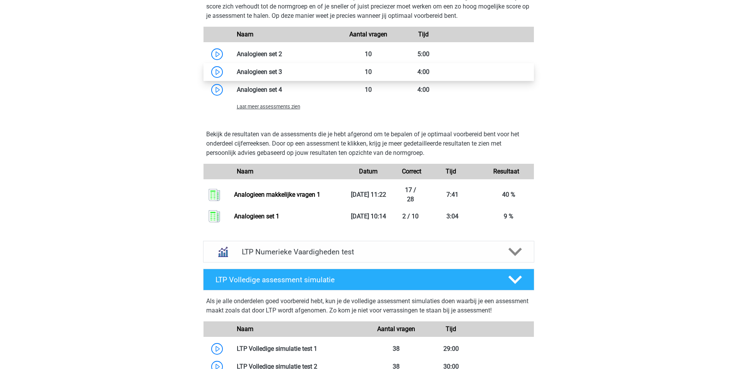
scroll to position [929, 0]
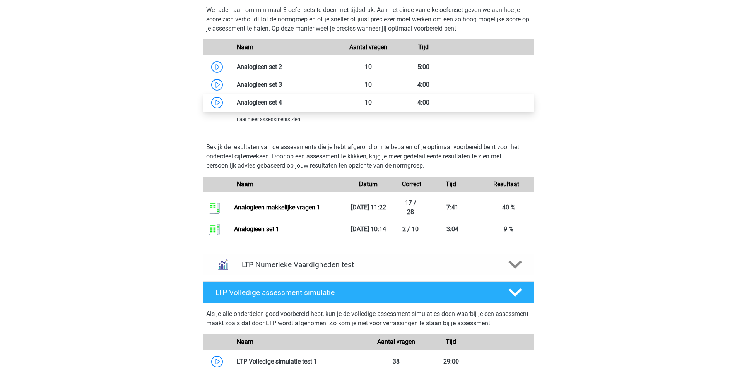
click at [282, 102] on link at bounding box center [282, 102] width 0 height 7
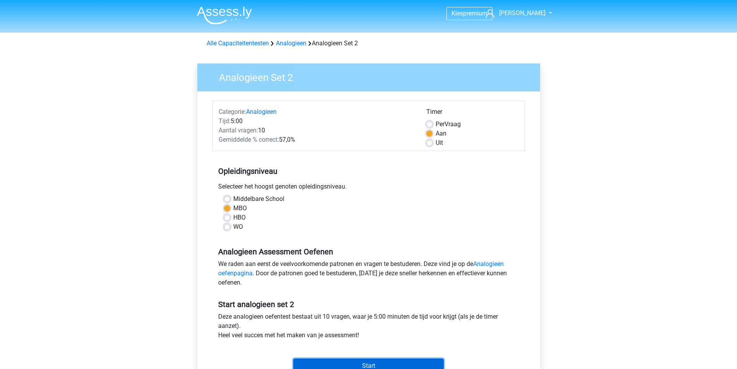
click at [373, 363] on input "Start" at bounding box center [368, 365] width 151 height 15
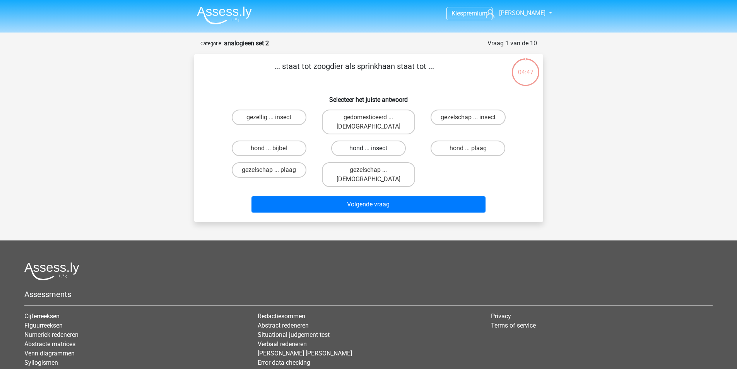
click at [378, 140] on label "hond ... insect" at bounding box center [368, 147] width 75 height 15
click at [373, 148] on input "hond ... insect" at bounding box center [370, 150] width 5 height 5
radio input "true"
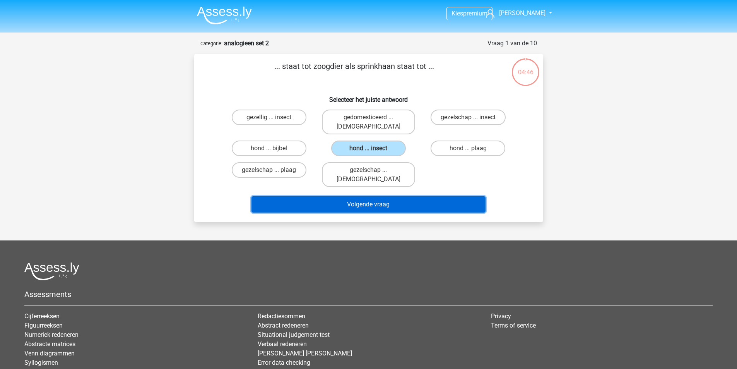
click at [387, 196] on button "Volgende vraag" at bounding box center [369, 204] width 234 height 16
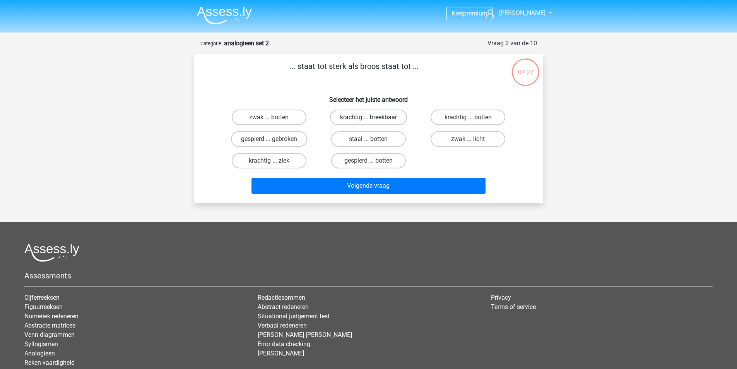
click at [364, 120] on label "krachtig ... breekbaar" at bounding box center [368, 117] width 77 height 15
click at [368, 120] on input "krachtig ... breekbaar" at bounding box center [370, 119] width 5 height 5
radio input "true"
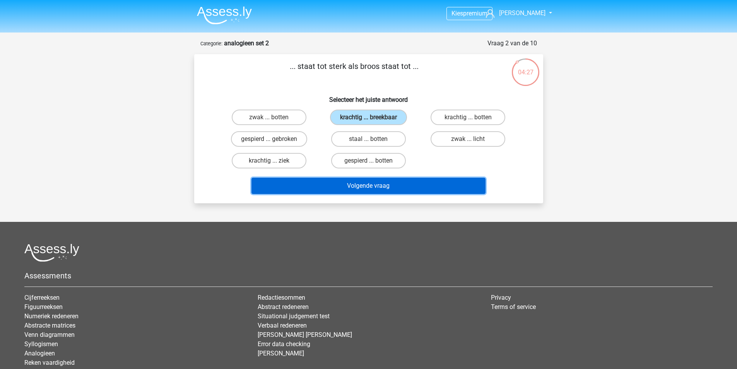
click at [373, 182] on button "Volgende vraag" at bounding box center [369, 186] width 234 height 16
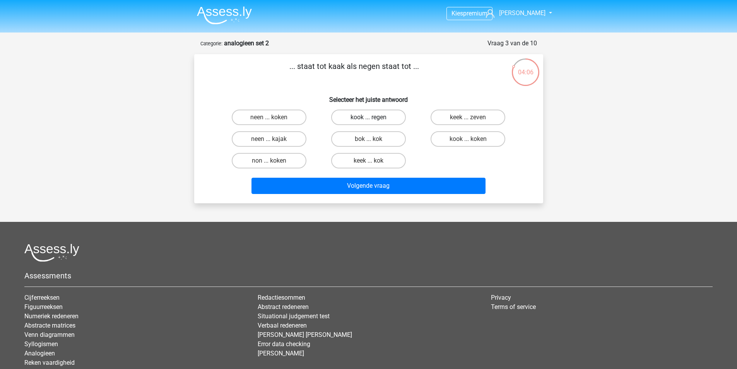
click at [367, 116] on label "kook ... regen" at bounding box center [368, 117] width 75 height 15
click at [368, 117] on input "kook ... regen" at bounding box center [370, 119] width 5 height 5
radio input "true"
click at [269, 115] on label "neen ... koken" at bounding box center [269, 117] width 75 height 15
click at [269, 117] on input "neen ... koken" at bounding box center [271, 119] width 5 height 5
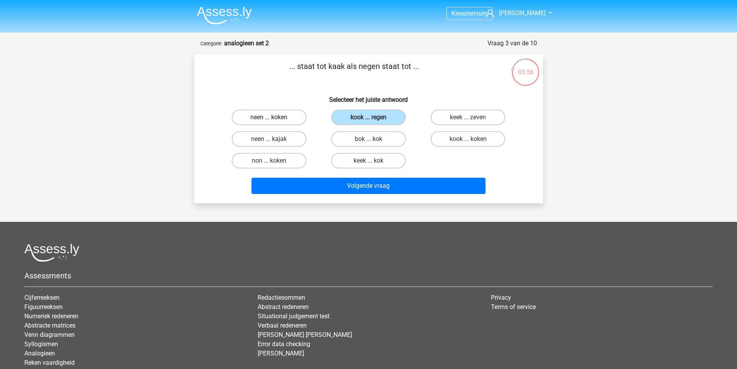
radio input "true"
click at [371, 140] on input "bok ... kok" at bounding box center [370, 141] width 5 height 5
radio input "true"
click at [371, 161] on input "keek ... kok" at bounding box center [370, 163] width 5 height 5
radio input "true"
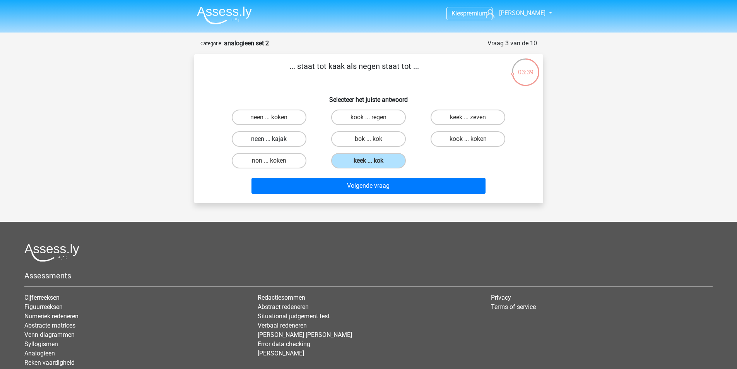
click at [280, 141] on label "neen ... kajak" at bounding box center [269, 138] width 75 height 15
click at [274, 141] on input "neen ... kajak" at bounding box center [271, 141] width 5 height 5
radio input "true"
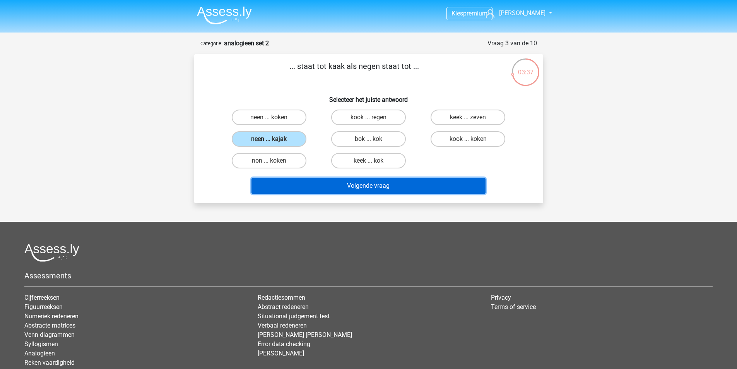
click at [371, 187] on button "Volgende vraag" at bounding box center [369, 186] width 234 height 16
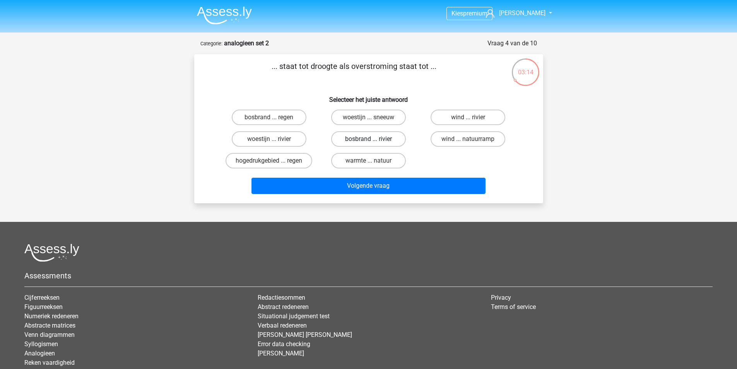
click at [376, 140] on label "bosbrand ... rivier" at bounding box center [368, 138] width 75 height 15
click at [373, 140] on input "bosbrand ... rivier" at bounding box center [370, 141] width 5 height 5
radio input "true"
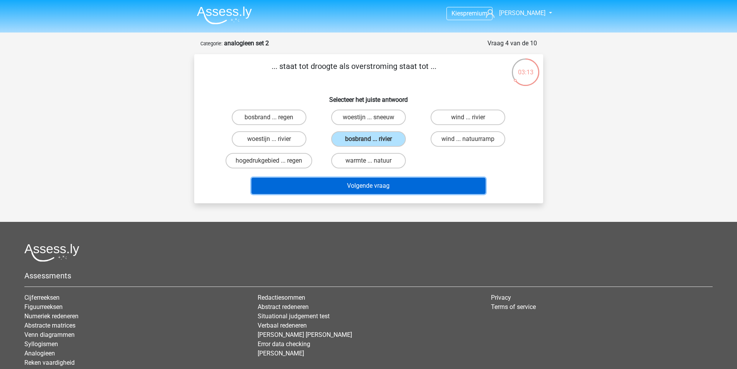
click at [384, 187] on button "Volgende vraag" at bounding box center [369, 186] width 234 height 16
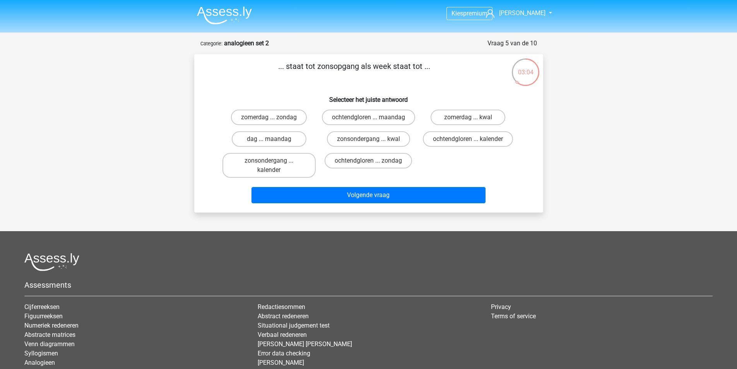
click at [272, 144] on input "dag ... maandag" at bounding box center [271, 141] width 5 height 5
radio input "true"
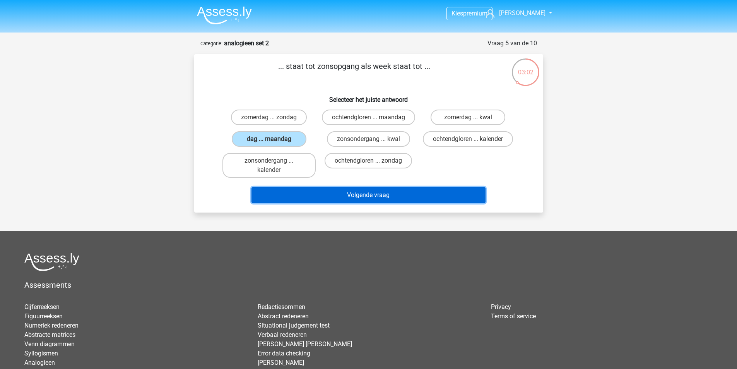
click at [373, 203] on button "Volgende vraag" at bounding box center [369, 195] width 234 height 16
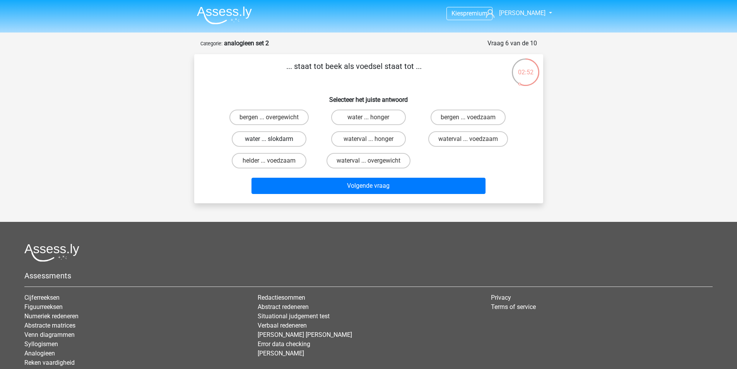
click at [284, 143] on label "water ... slokdarm" at bounding box center [269, 138] width 75 height 15
click at [274, 143] on input "water ... slokdarm" at bounding box center [271, 141] width 5 height 5
radio input "true"
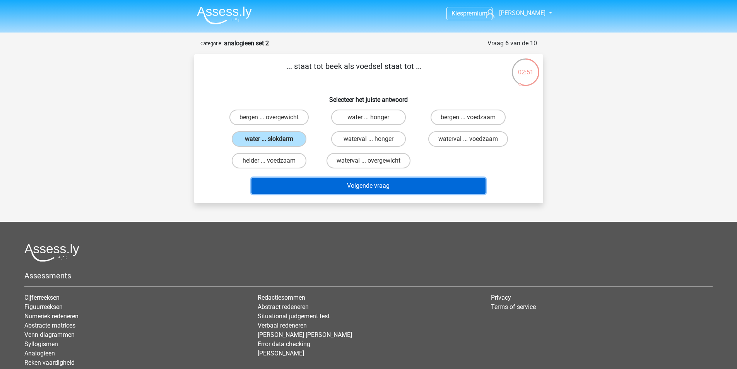
click at [411, 187] on button "Volgende vraag" at bounding box center [369, 186] width 234 height 16
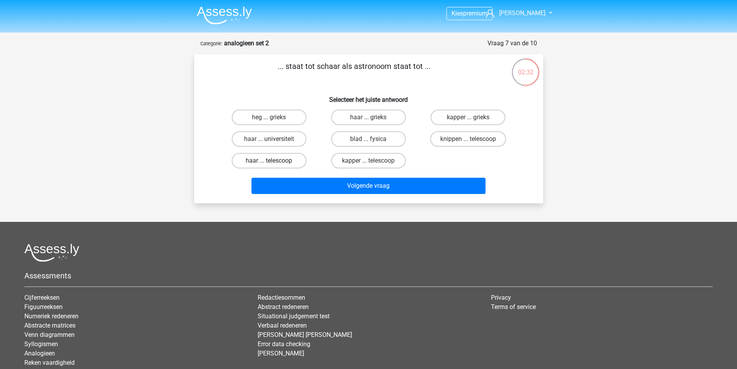
click at [279, 158] on label "haar ... telescoop" at bounding box center [269, 160] width 75 height 15
click at [274, 161] on input "haar ... telescoop" at bounding box center [271, 163] width 5 height 5
radio input "true"
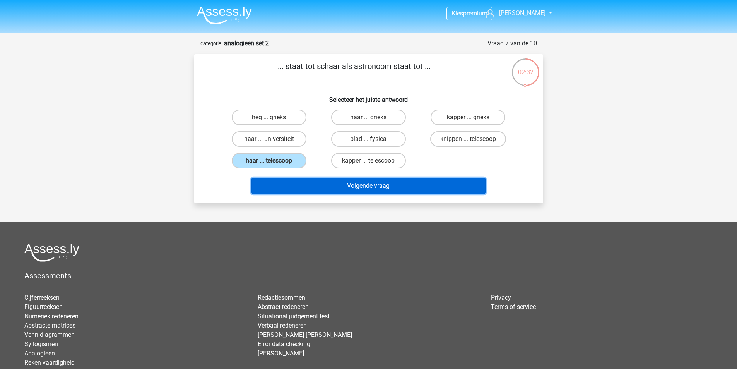
click at [360, 185] on button "Volgende vraag" at bounding box center [369, 186] width 234 height 16
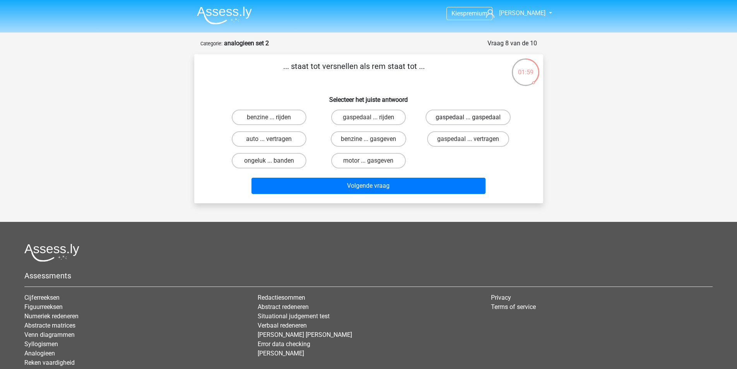
click at [484, 122] on label "gaspedaal ... gaspedaal" at bounding box center [468, 117] width 85 height 15
click at [473, 122] on input "gaspedaal ... gaspedaal" at bounding box center [470, 119] width 5 height 5
radio input "true"
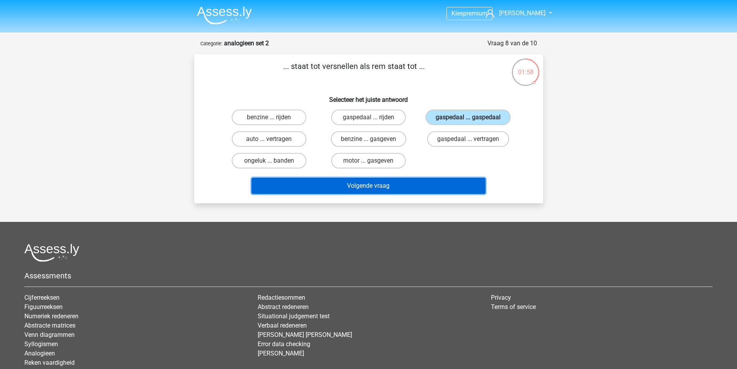
click at [370, 187] on button "Volgende vraag" at bounding box center [369, 186] width 234 height 16
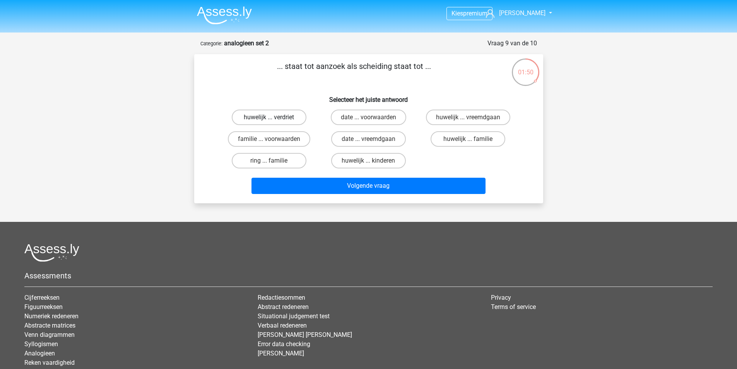
click at [268, 119] on label "huwelijk ... verdriet" at bounding box center [269, 117] width 75 height 15
click at [269, 119] on input "huwelijk ... verdriet" at bounding box center [271, 119] width 5 height 5
radio input "true"
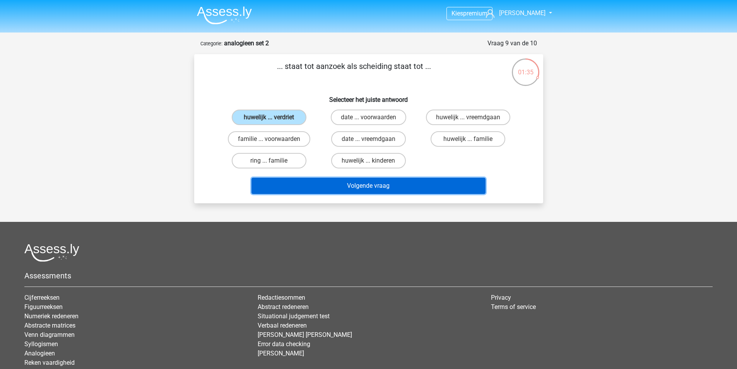
click at [383, 184] on button "Volgende vraag" at bounding box center [369, 186] width 234 height 16
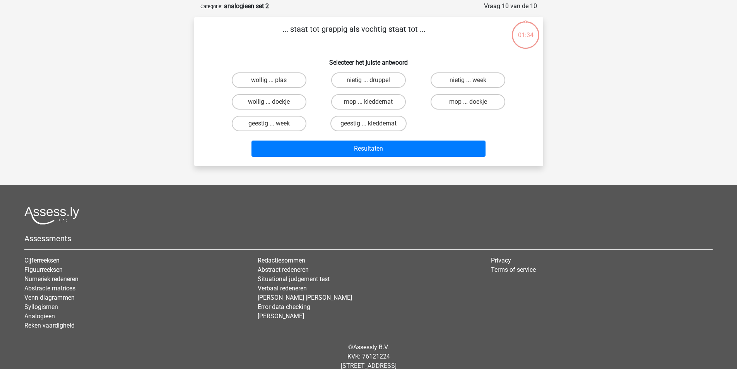
scroll to position [39, 0]
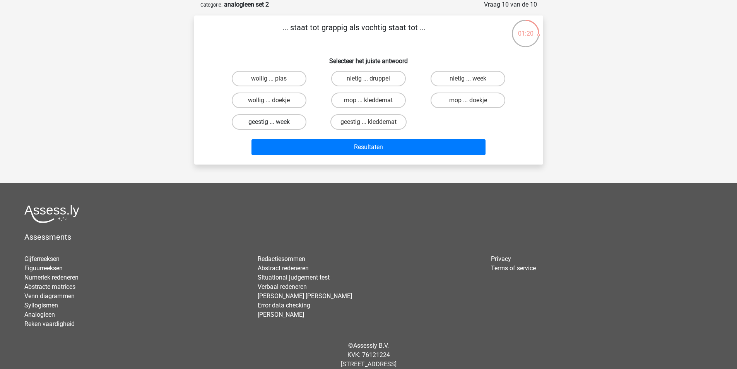
click at [279, 123] on label "geestig ... week" at bounding box center [269, 121] width 75 height 15
click at [274, 123] on input "geestig ... week" at bounding box center [271, 124] width 5 height 5
radio input "true"
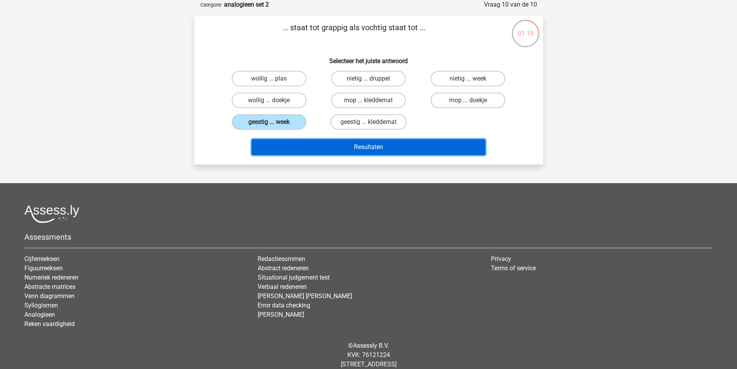
click at [361, 145] on button "Resultaten" at bounding box center [369, 147] width 234 height 16
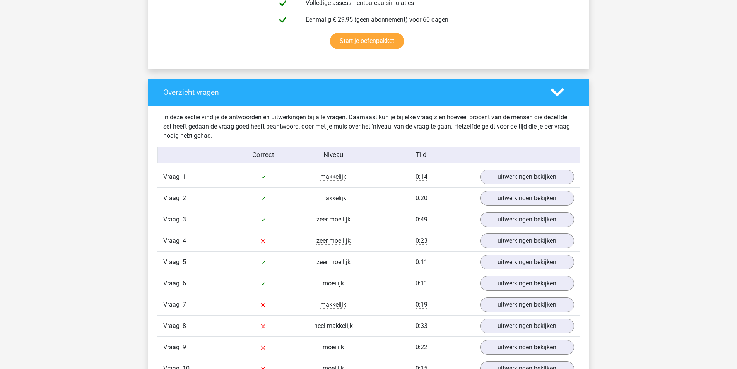
scroll to position [542, 0]
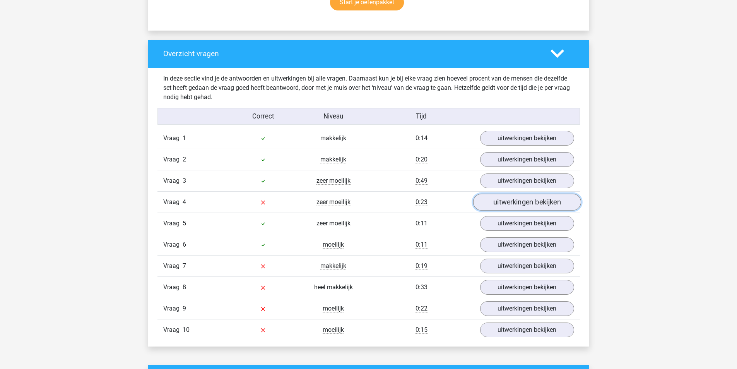
click at [525, 204] on link "uitwerkingen bekijken" at bounding box center [527, 201] width 108 height 17
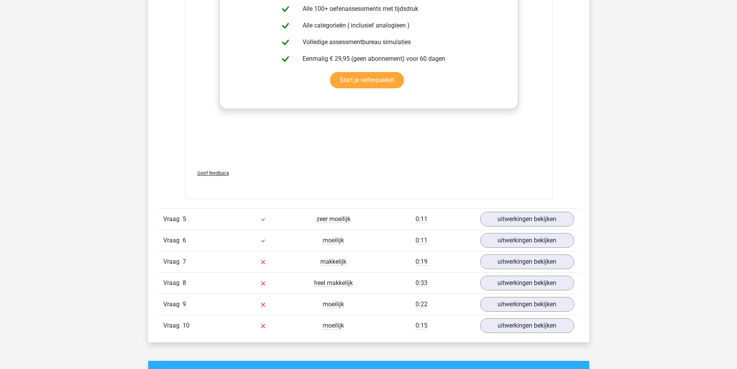
scroll to position [967, 0]
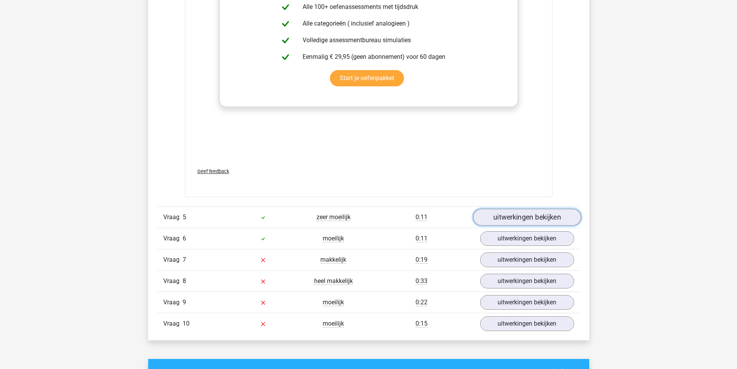
click at [521, 219] on link "uitwerkingen bekijken" at bounding box center [527, 217] width 108 height 17
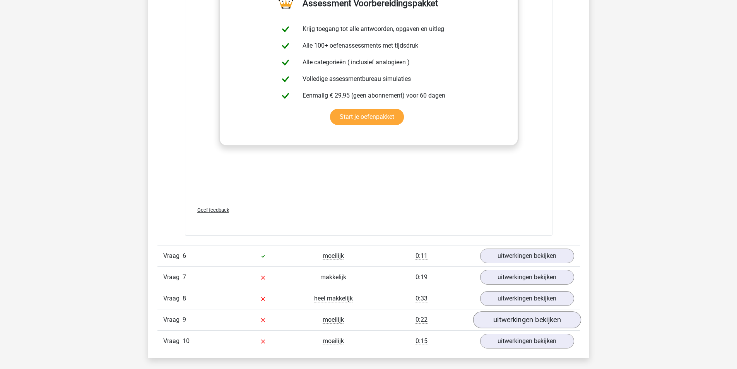
scroll to position [1432, 0]
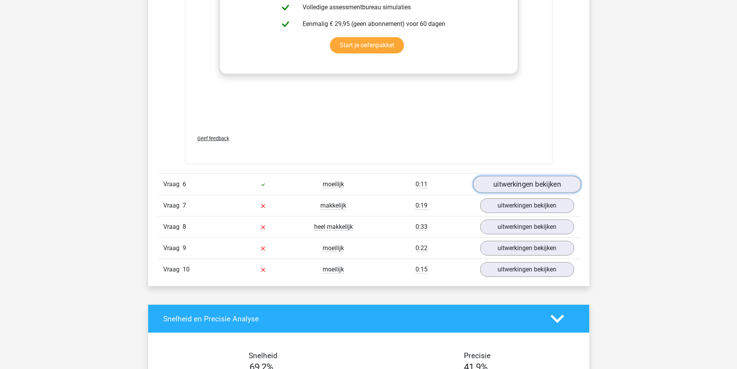
click at [523, 182] on link "uitwerkingen bekijken" at bounding box center [527, 184] width 108 height 17
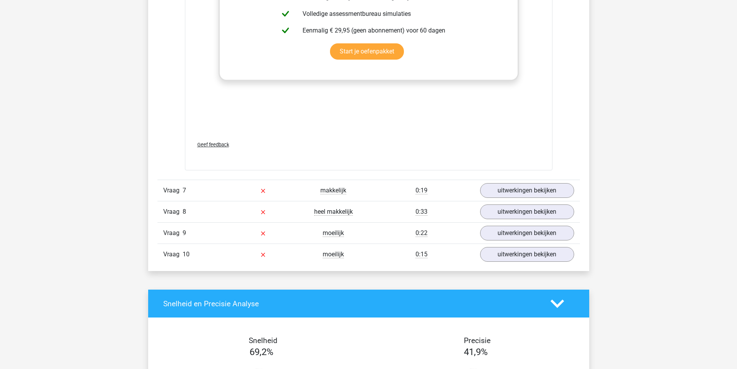
scroll to position [1857, 0]
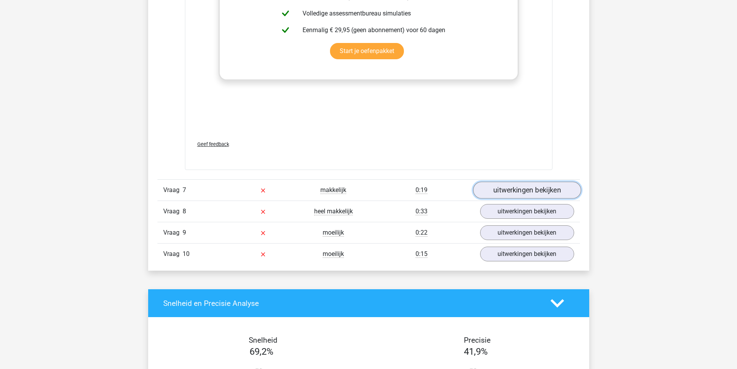
click at [535, 193] on link "uitwerkingen bekijken" at bounding box center [527, 190] width 108 height 17
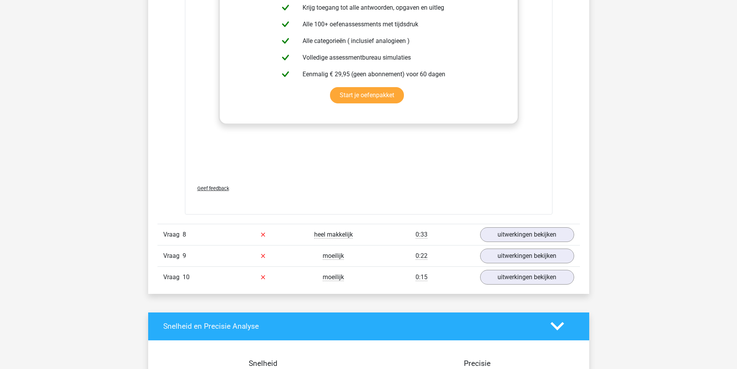
scroll to position [2283, 0]
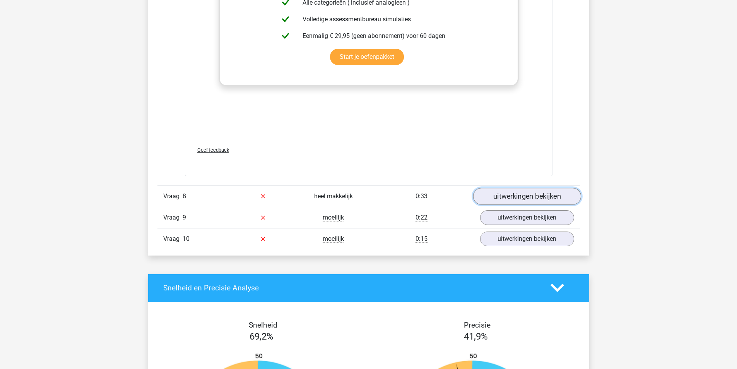
click at [526, 195] on link "uitwerkingen bekijken" at bounding box center [527, 196] width 108 height 17
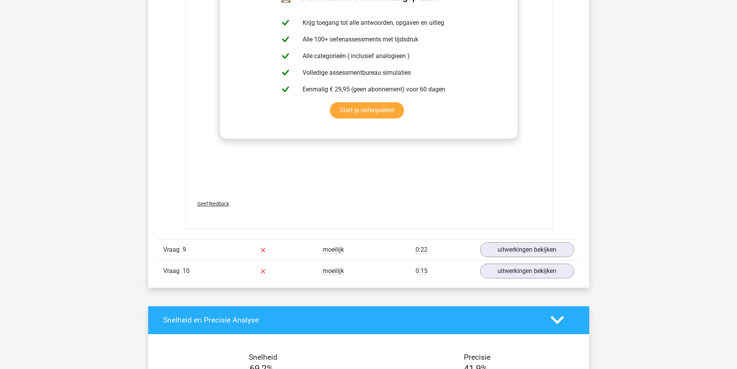
scroll to position [2709, 0]
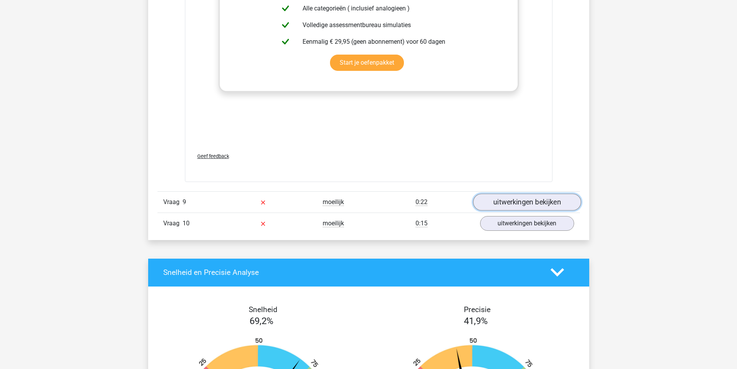
click at [521, 196] on link "uitwerkingen bekijken" at bounding box center [527, 201] width 108 height 17
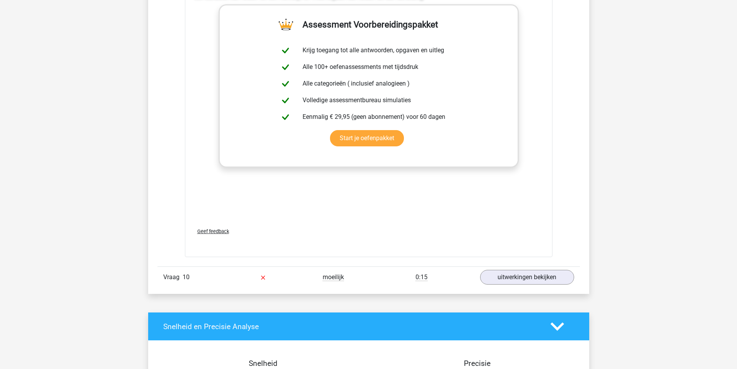
scroll to position [3134, 0]
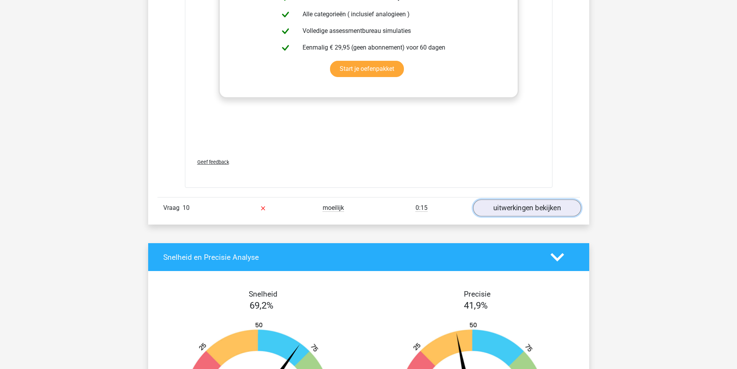
click at [521, 209] on link "uitwerkingen bekijken" at bounding box center [527, 207] width 108 height 17
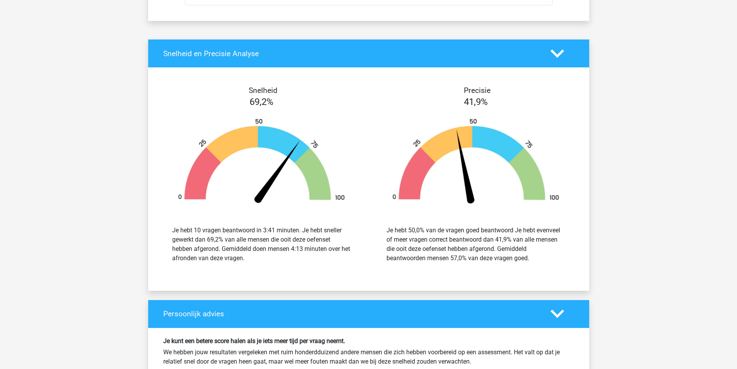
scroll to position [3716, 0]
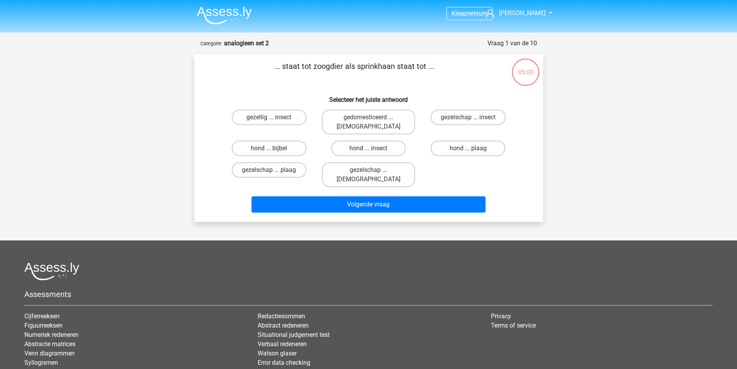
scroll to position [39, 0]
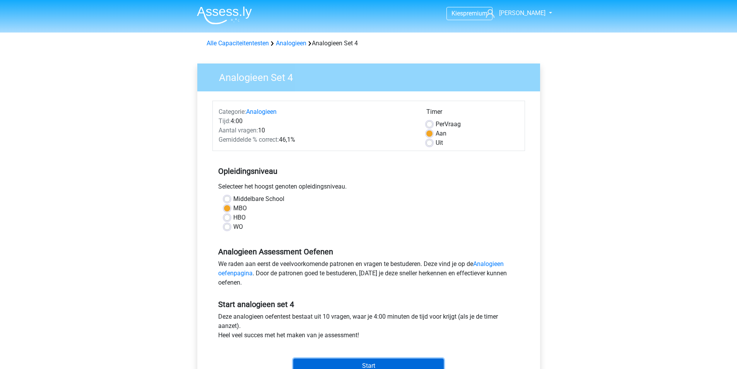
click at [382, 364] on input "Start" at bounding box center [368, 365] width 151 height 15
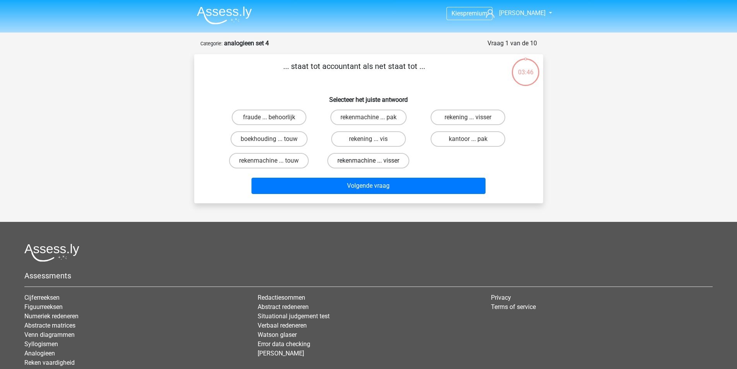
click at [381, 157] on label "rekenmachine ... visser" at bounding box center [368, 160] width 82 height 15
click at [373, 161] on input "rekenmachine ... visser" at bounding box center [370, 163] width 5 height 5
radio input "true"
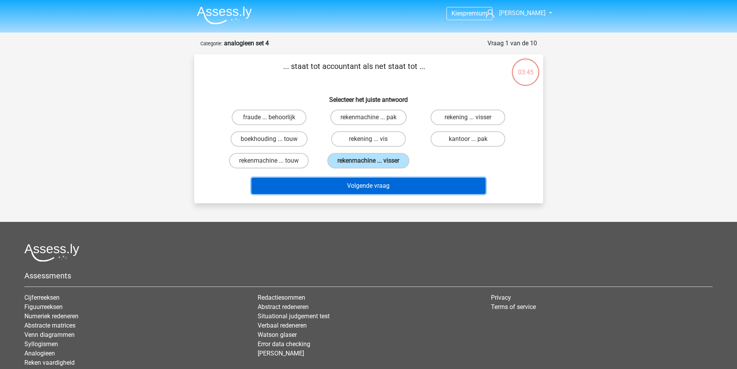
click at [392, 189] on button "Volgende vraag" at bounding box center [369, 186] width 234 height 16
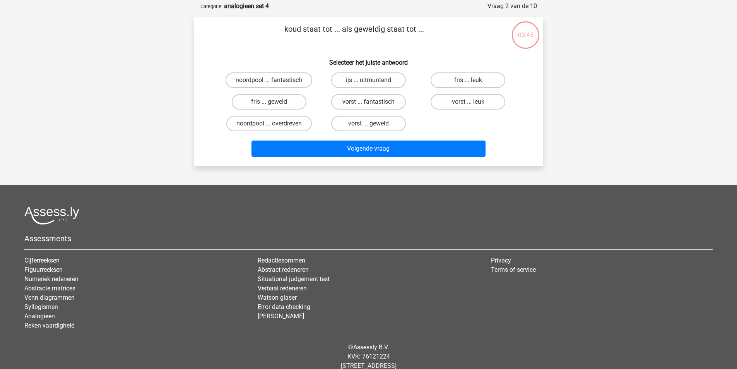
scroll to position [39, 0]
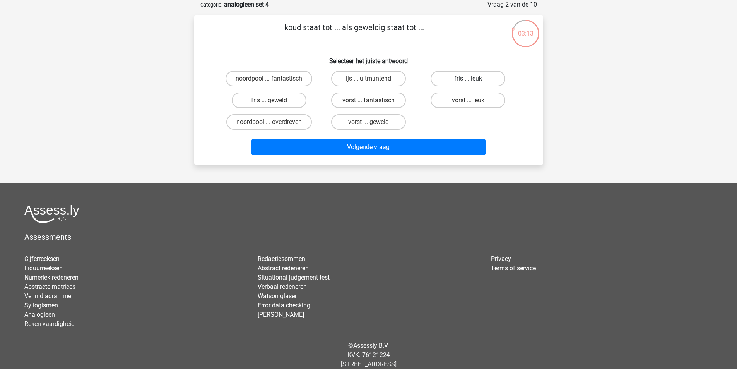
click at [477, 77] on label "fris ... leuk" at bounding box center [468, 78] width 75 height 15
click at [473, 79] on input "fris ... leuk" at bounding box center [470, 81] width 5 height 5
radio input "true"
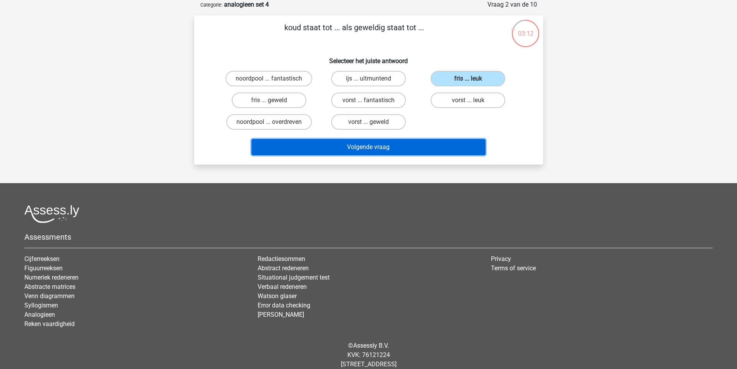
click at [388, 147] on button "Volgende vraag" at bounding box center [369, 147] width 234 height 16
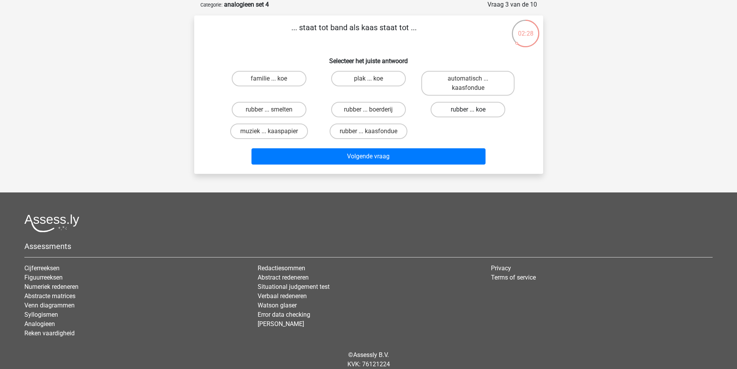
click at [472, 107] on label "rubber ... koe" at bounding box center [468, 109] width 75 height 15
click at [472, 110] on input "rubber ... koe" at bounding box center [470, 112] width 5 height 5
radio input "true"
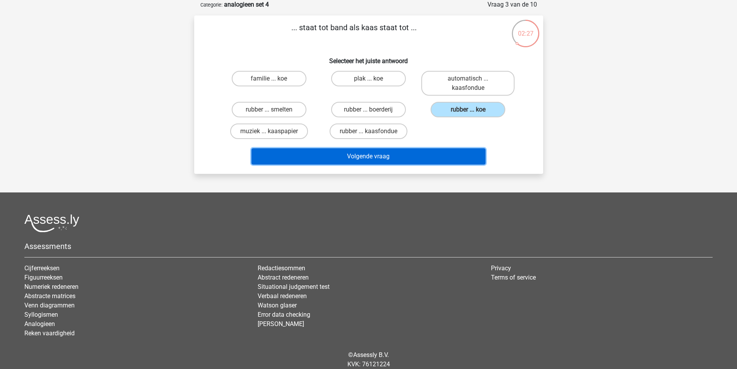
click at [375, 158] on button "Volgende vraag" at bounding box center [369, 156] width 234 height 16
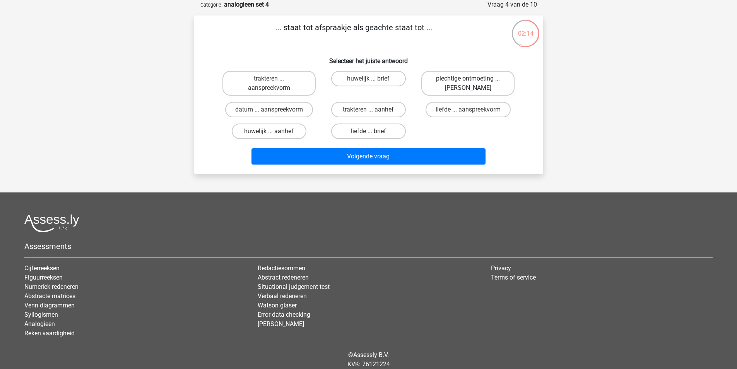
click at [461, 81] on label "plechtige ontmoeting ... [PERSON_NAME]" at bounding box center [467, 83] width 93 height 25
click at [468, 81] on input "plechtige ontmoeting ... [PERSON_NAME]" at bounding box center [470, 81] width 5 height 5
radio input "true"
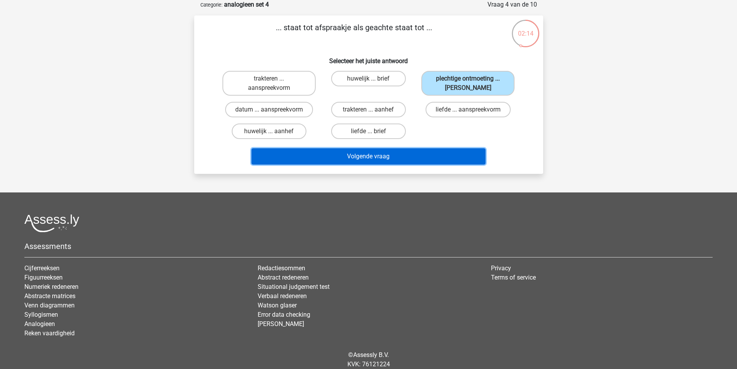
click at [394, 163] on button "Volgende vraag" at bounding box center [369, 156] width 234 height 16
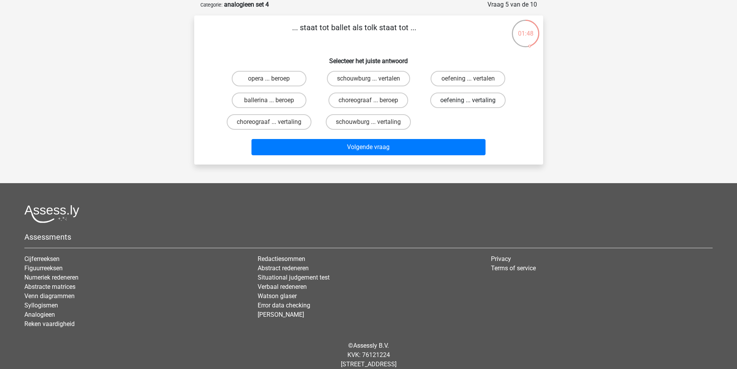
click at [456, 103] on label "oefening ... vertaling" at bounding box center [467, 99] width 75 height 15
click at [468, 103] on input "oefening ... vertaling" at bounding box center [470, 102] width 5 height 5
radio input "true"
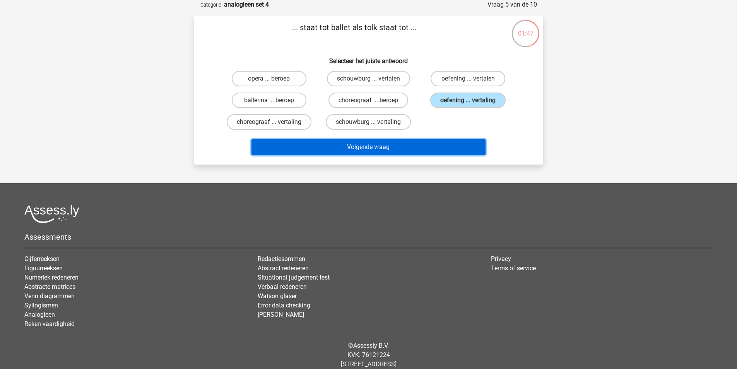
click at [350, 153] on button "Volgende vraag" at bounding box center [369, 147] width 234 height 16
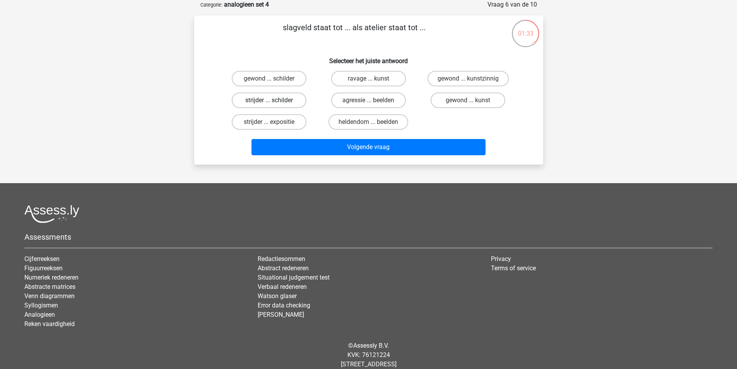
click at [289, 100] on label "strijder ... schilder" at bounding box center [269, 99] width 75 height 15
click at [274, 100] on input "strijder ... schilder" at bounding box center [271, 102] width 5 height 5
radio input "true"
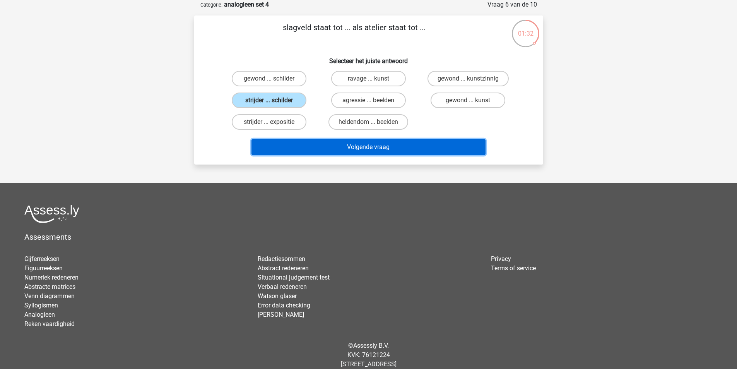
click at [365, 143] on button "Volgende vraag" at bounding box center [369, 147] width 234 height 16
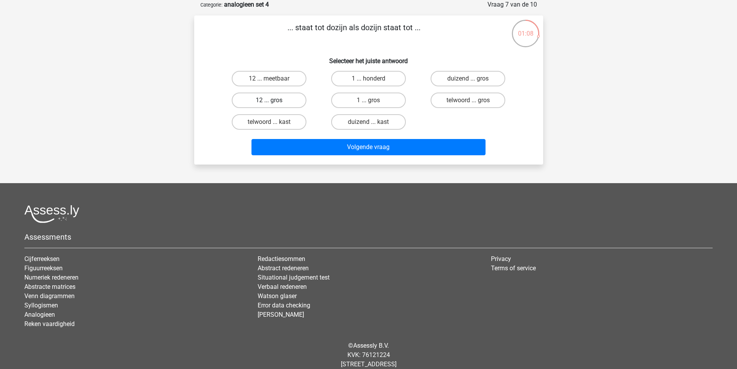
click at [274, 99] on label "12 ... gros" at bounding box center [269, 99] width 75 height 15
click at [274, 100] on input "12 ... gros" at bounding box center [271, 102] width 5 height 5
radio input "true"
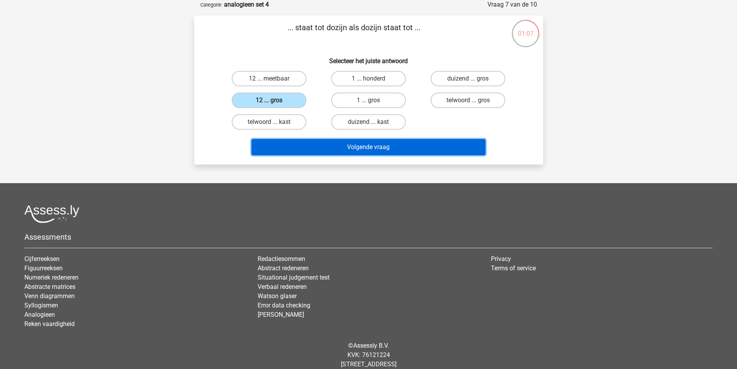
click at [361, 149] on button "Volgende vraag" at bounding box center [369, 147] width 234 height 16
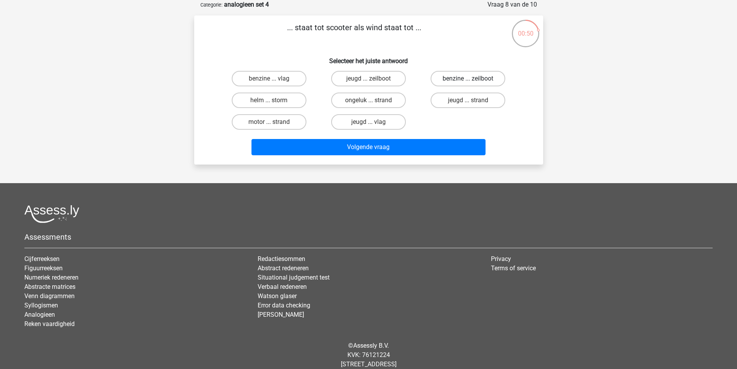
click at [473, 79] on div "benzine ... zeilboot" at bounding box center [467, 78] width 93 height 15
click at [461, 79] on label "benzine ... zeilboot" at bounding box center [468, 78] width 75 height 15
click at [468, 79] on input "benzine ... zeilboot" at bounding box center [470, 81] width 5 height 5
radio input "true"
click at [386, 138] on div "Volgende vraag" at bounding box center [369, 146] width 324 height 26
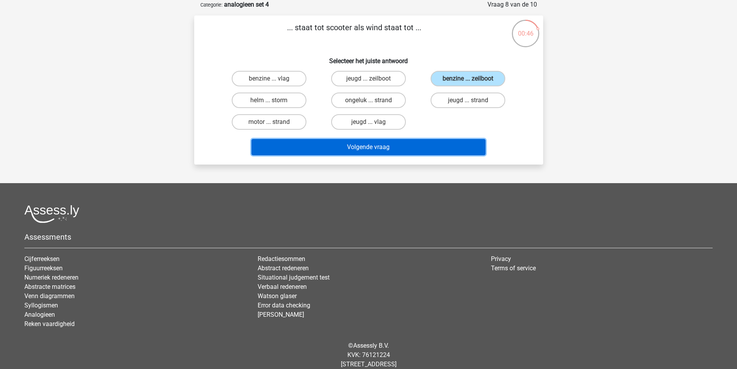
click at [387, 147] on button "Volgende vraag" at bounding box center [369, 147] width 234 height 16
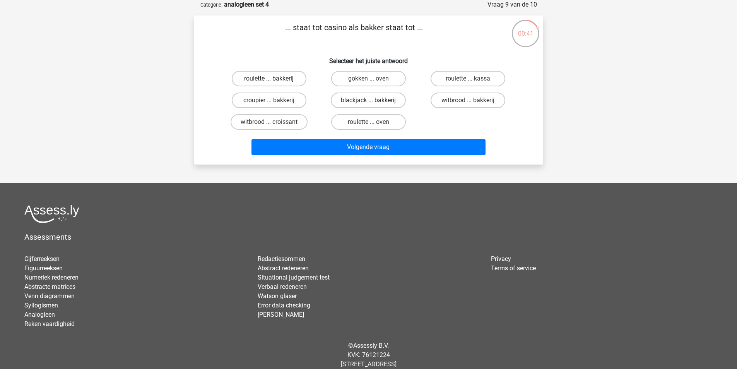
click at [255, 77] on label "roulette ... bakkerij" at bounding box center [269, 78] width 75 height 15
click at [269, 79] on input "roulette ... bakkerij" at bounding box center [271, 81] width 5 height 5
radio input "true"
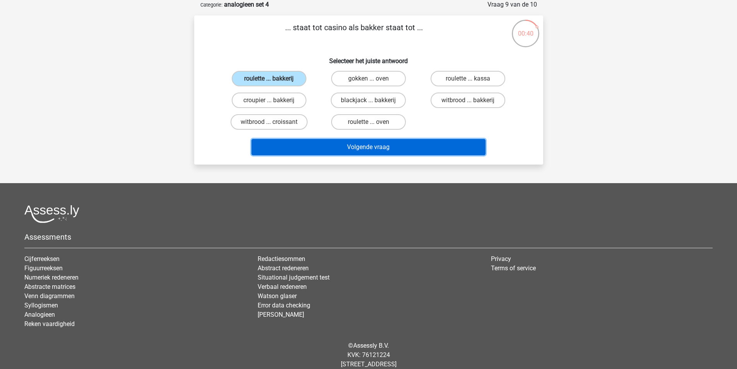
click at [345, 145] on button "Volgende vraag" at bounding box center [369, 147] width 234 height 16
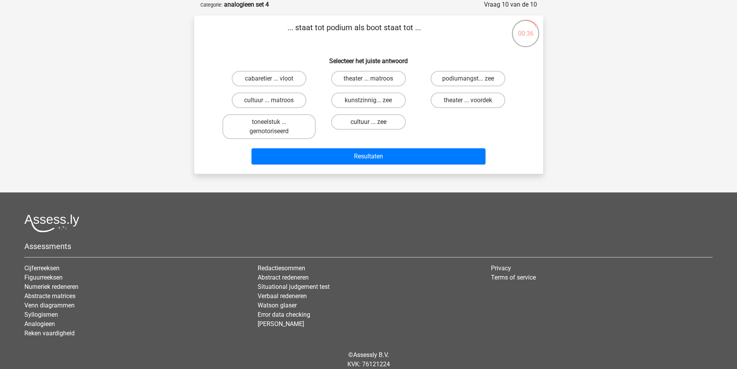
click at [360, 120] on label "cultuur ... zee" at bounding box center [368, 121] width 75 height 15
click at [368, 122] on input "cultuur ... zee" at bounding box center [370, 124] width 5 height 5
radio input "true"
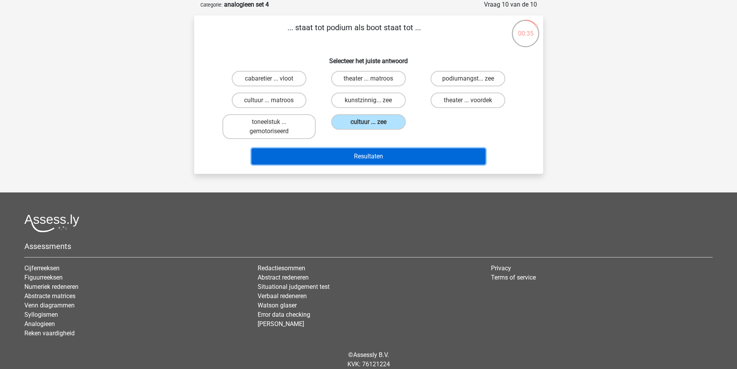
click at [373, 156] on button "Resultaten" at bounding box center [369, 156] width 234 height 16
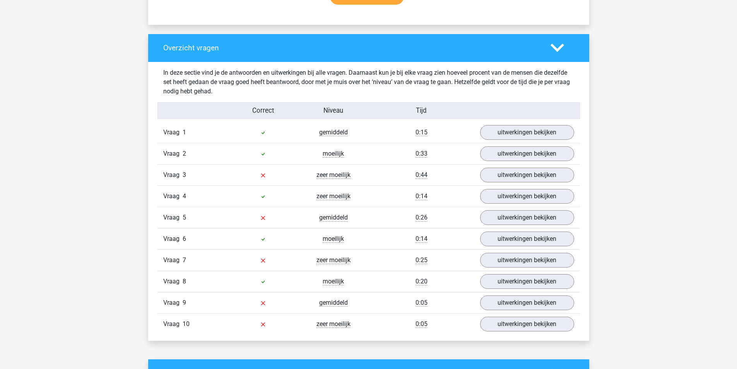
scroll to position [542, 0]
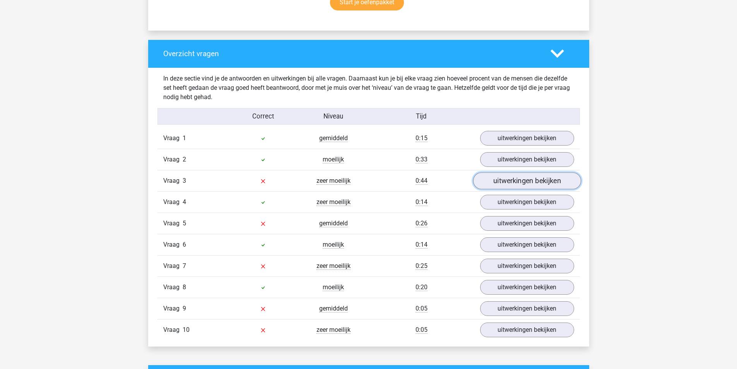
click at [507, 184] on link "uitwerkingen bekijken" at bounding box center [527, 180] width 108 height 17
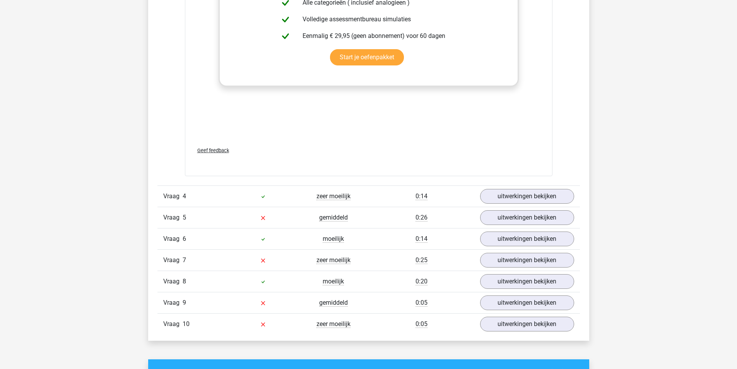
scroll to position [967, 0]
click at [526, 217] on link "uitwerkingen bekijken" at bounding box center [527, 217] width 108 height 17
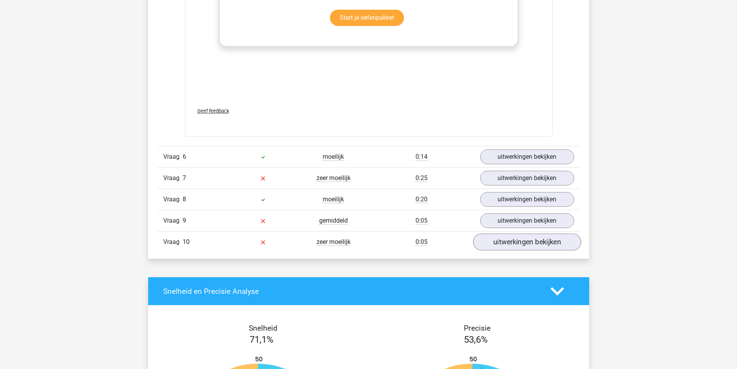
scroll to position [1470, 0]
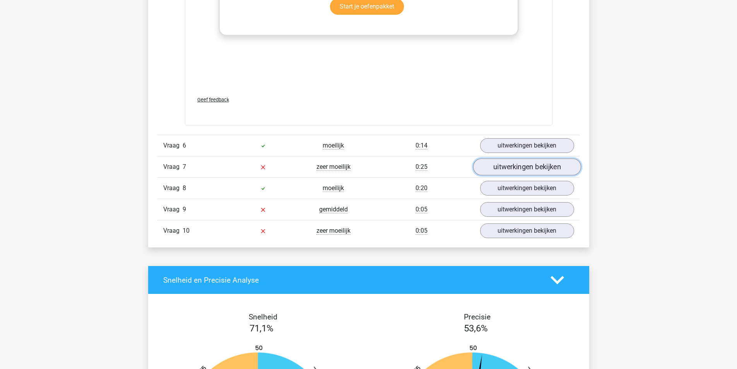
click at [529, 171] on link "uitwerkingen bekijken" at bounding box center [527, 166] width 108 height 17
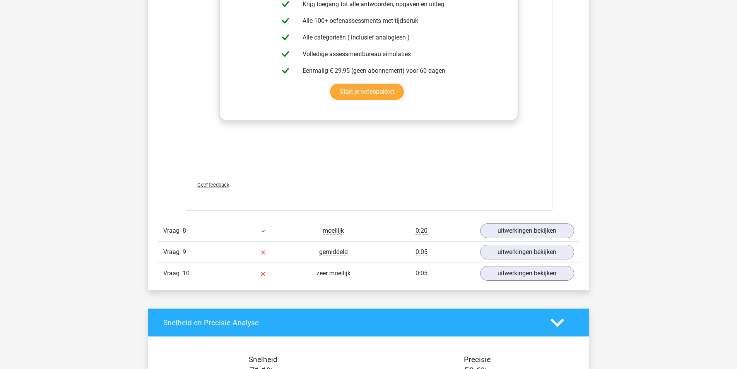
scroll to position [1857, 0]
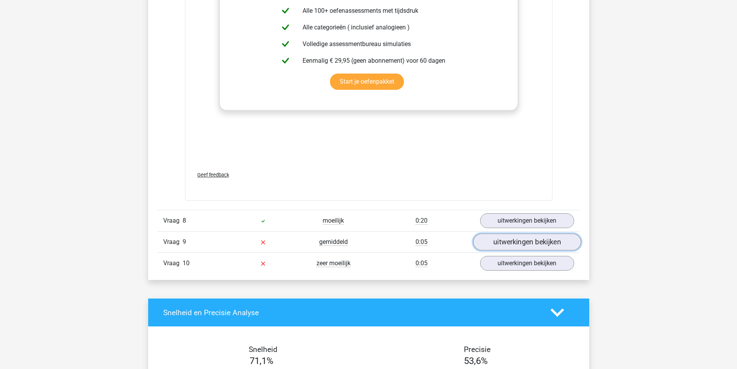
click at [518, 245] on link "uitwerkingen bekijken" at bounding box center [527, 242] width 108 height 17
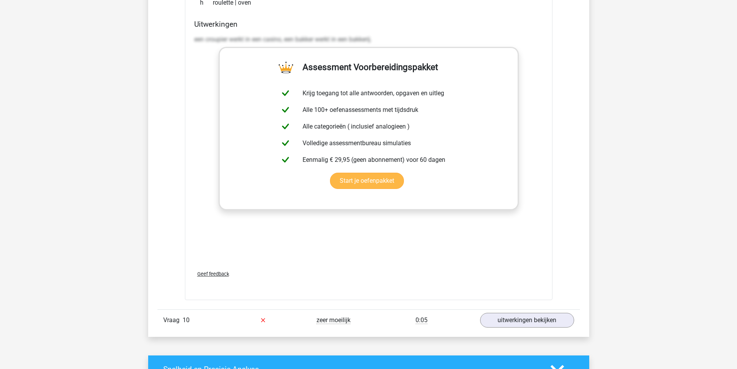
scroll to position [2244, 0]
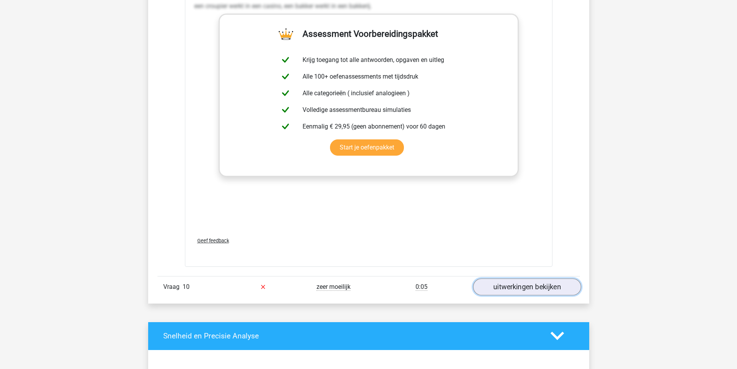
click at [529, 286] on link "uitwerkingen bekijken" at bounding box center [527, 286] width 108 height 17
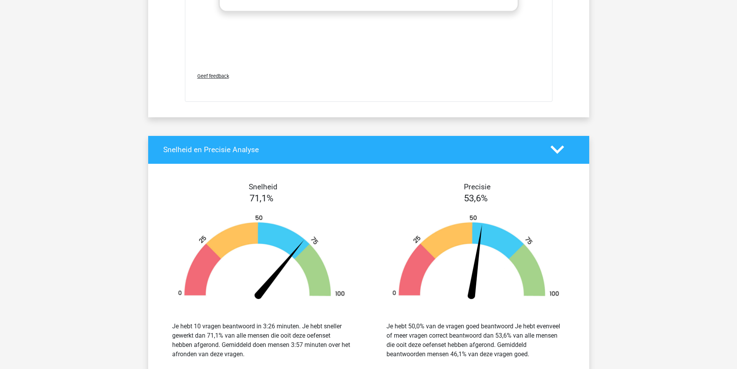
scroll to position [2628, 0]
